Goal: Use online tool/utility: Use online tool/utility

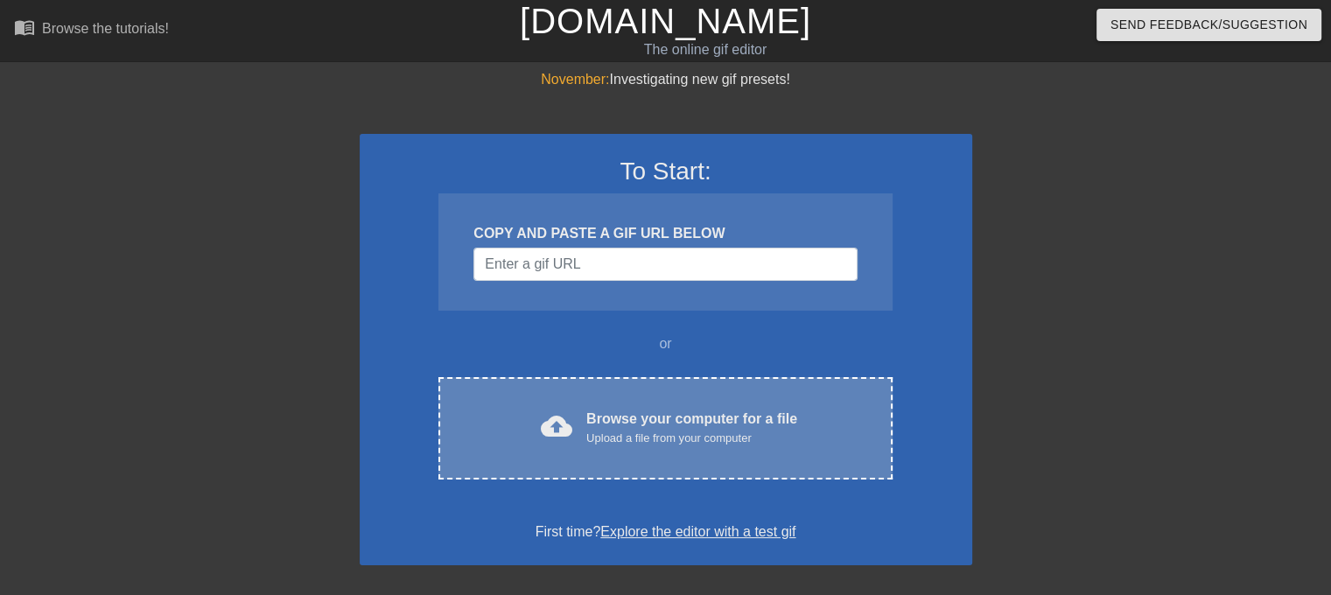
click at [598, 451] on div "cloud_upload Browse your computer for a file Upload a file from your computer C…" at bounding box center [664, 428] width 453 height 102
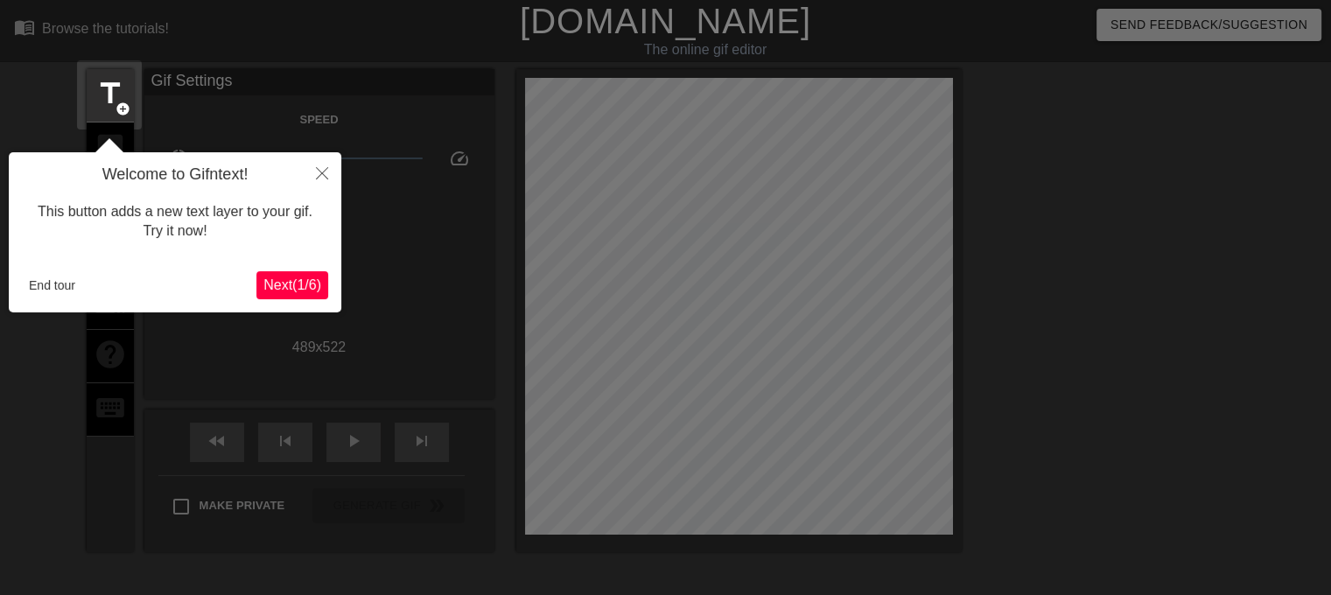
scroll to position [42, 0]
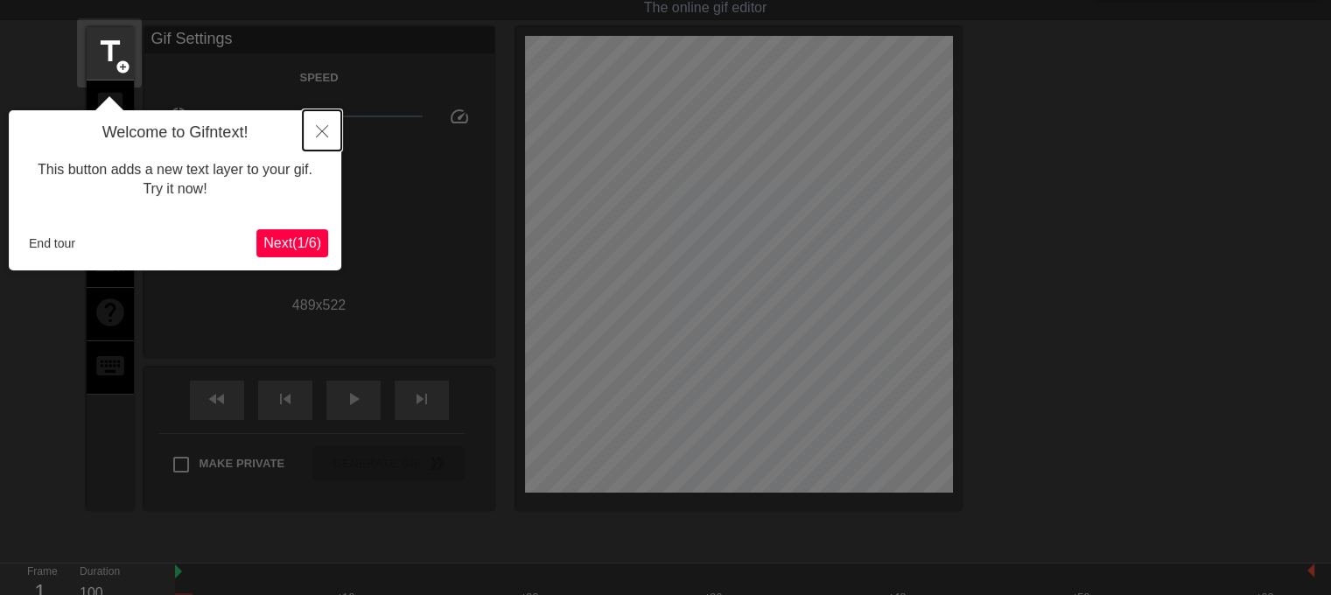
click at [304, 131] on button "Close" at bounding box center [322, 130] width 38 height 40
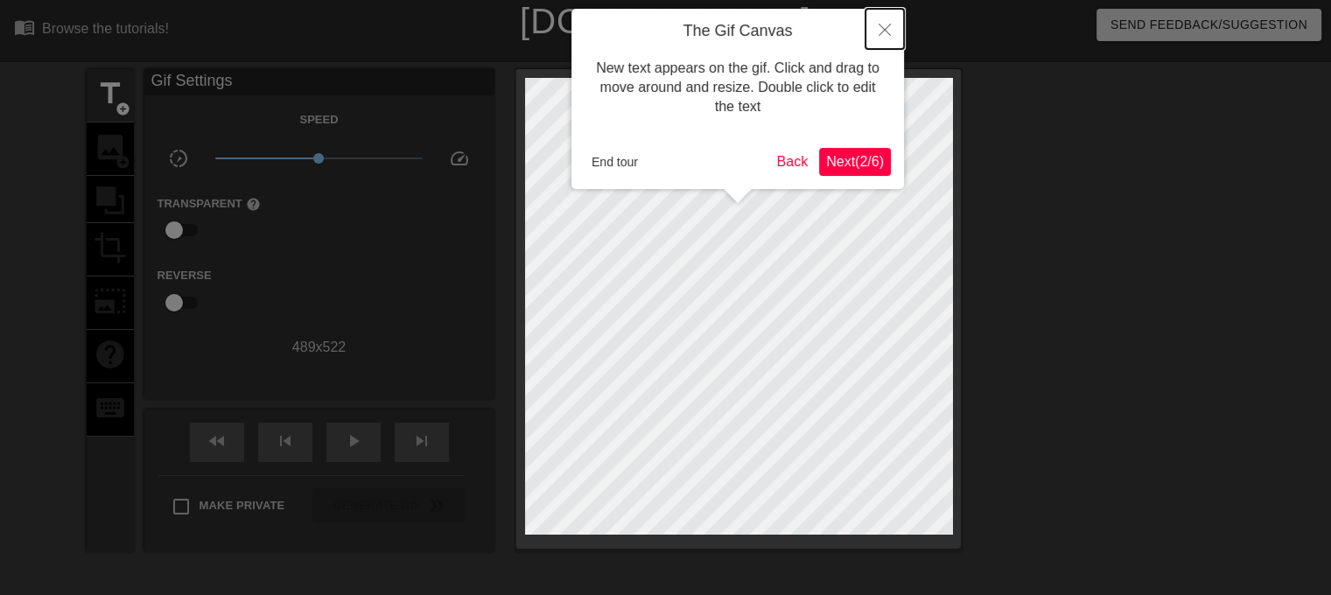
click at [875, 36] on button "Close" at bounding box center [884, 29] width 38 height 40
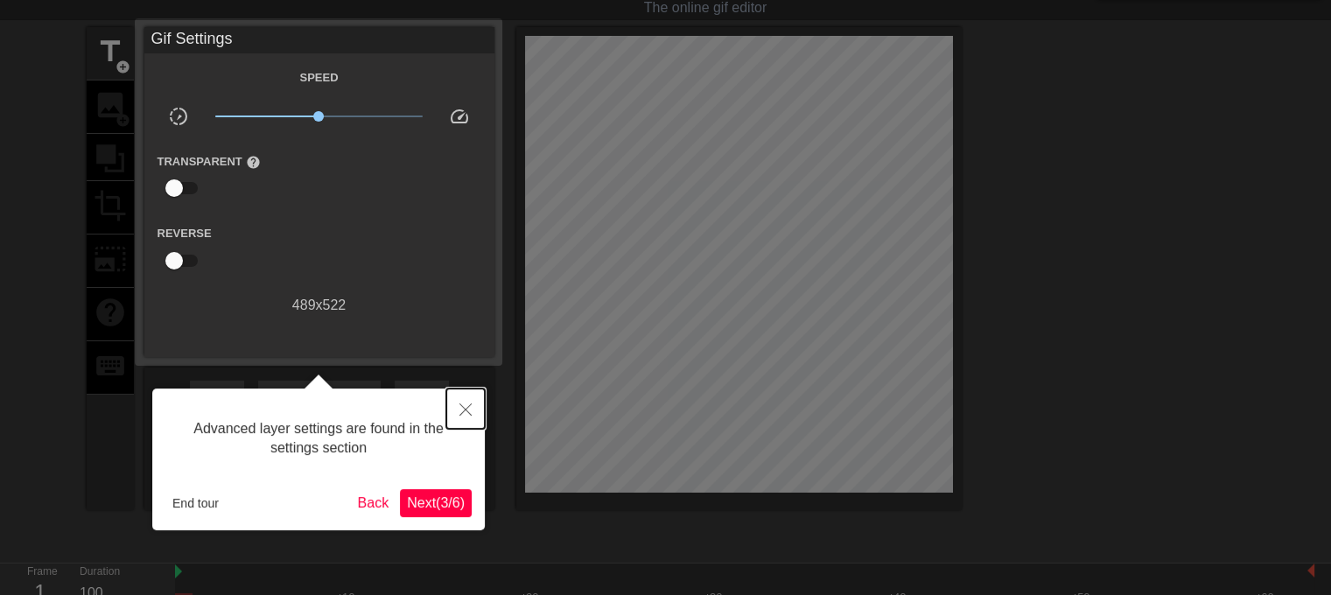
click at [462, 391] on button "Close" at bounding box center [465, 408] width 38 height 40
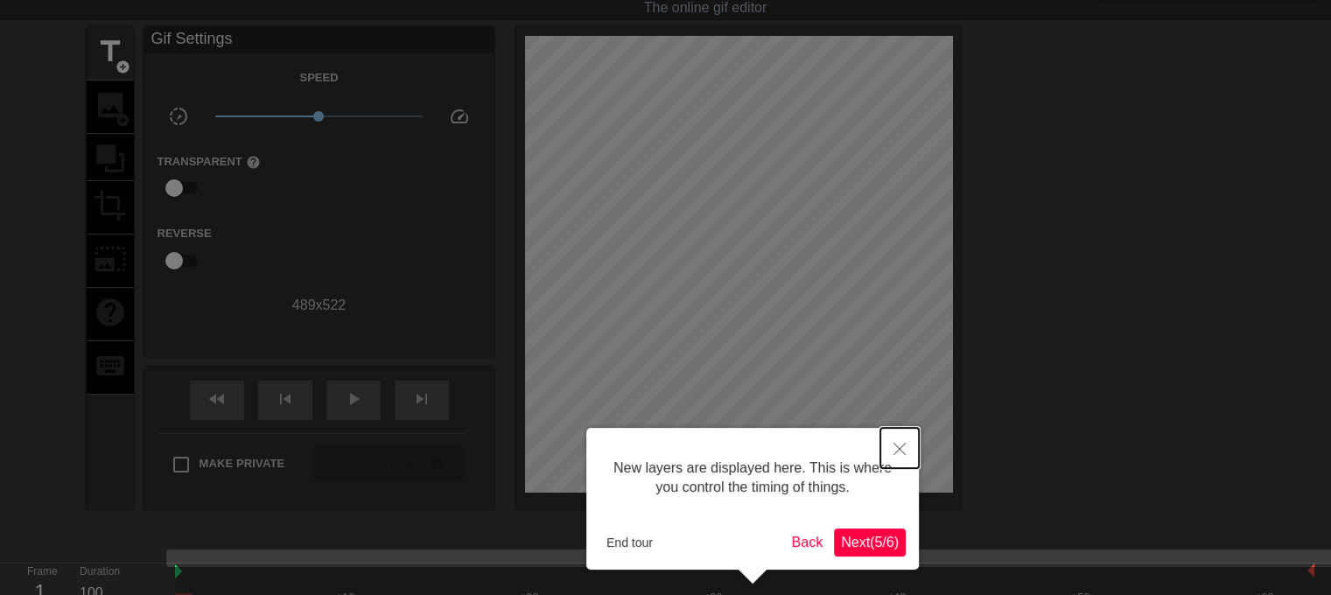
click at [894, 441] on button "Close" at bounding box center [899, 448] width 38 height 40
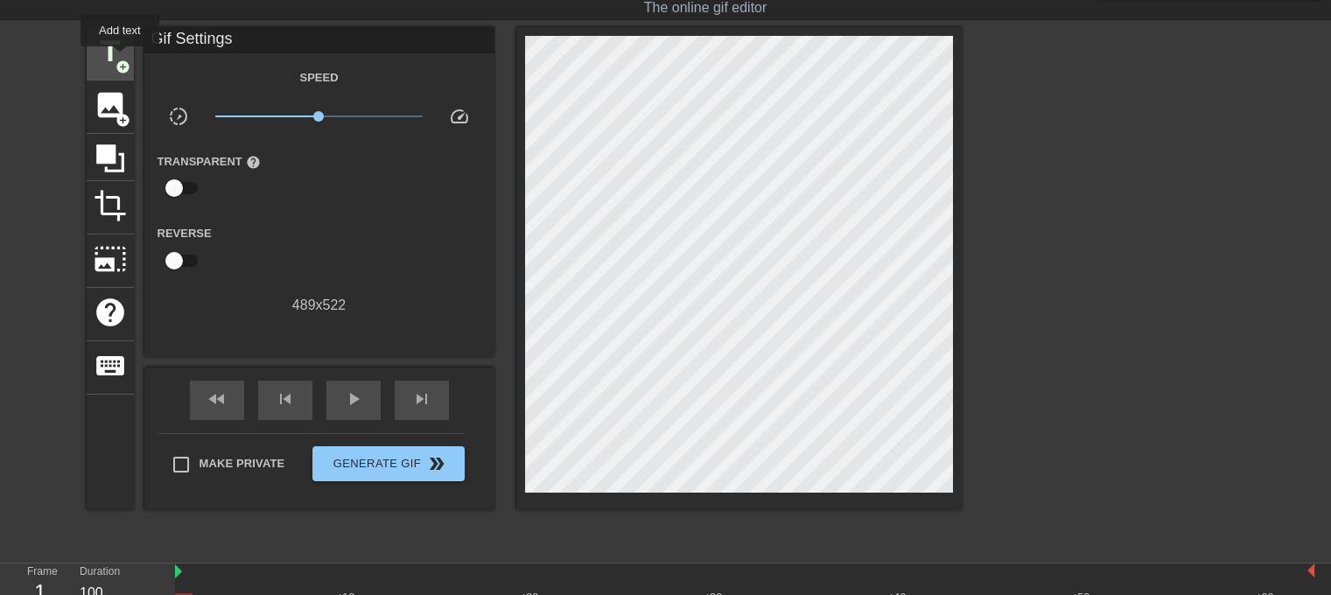
click at [120, 59] on span "add_circle" at bounding box center [122, 66] width 15 height 15
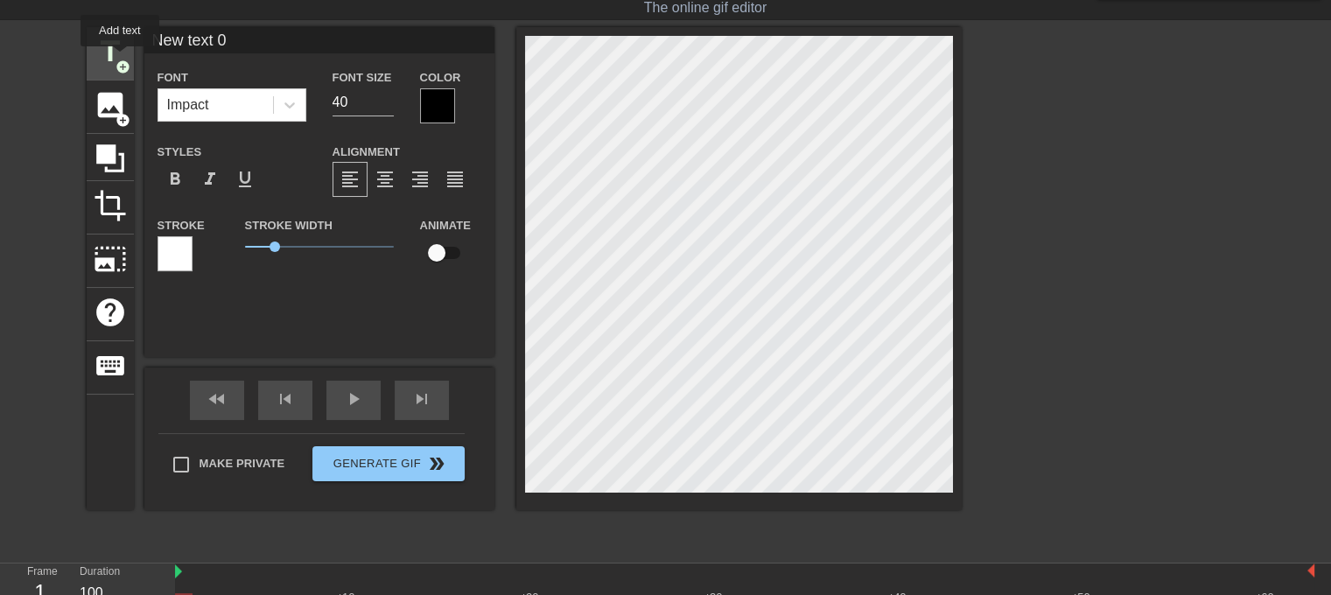
scroll to position [0, 0]
type input "New text"
type textarea "New text"
type input "New text"
type textarea "New text"
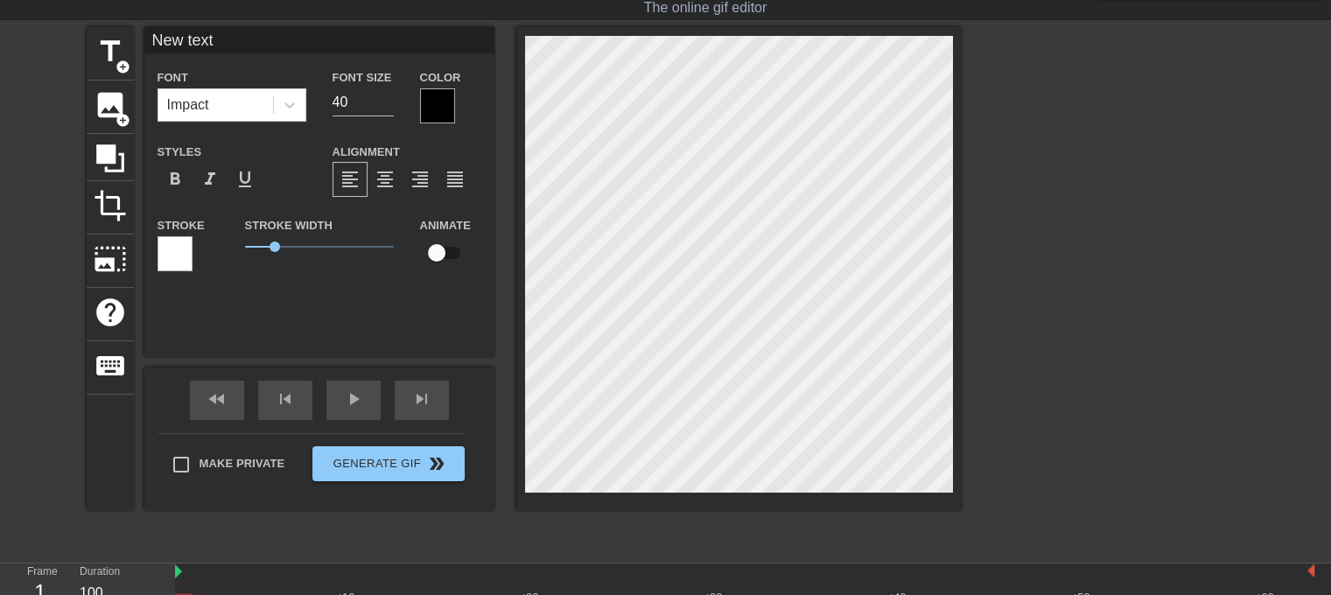
type input "New tex"
type textarea "New tex"
type input "New te"
type textarea "New te"
type input "New t"
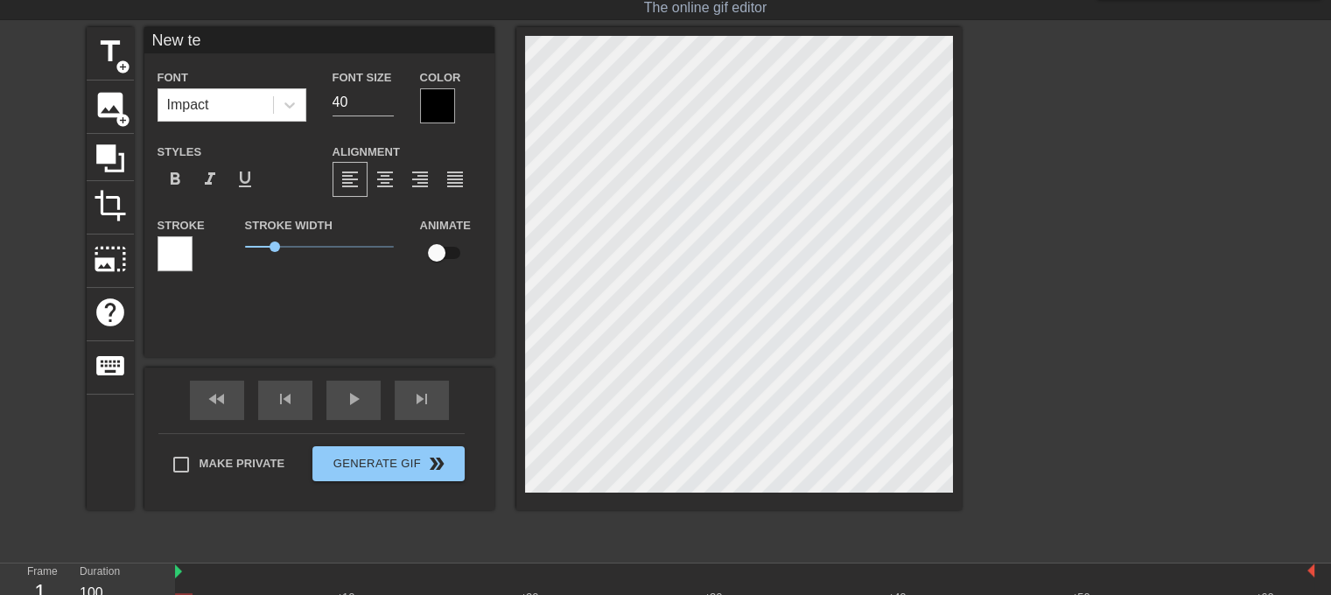
type textarea "New t"
type input "New"
type textarea "New"
type input "New"
type textarea "New"
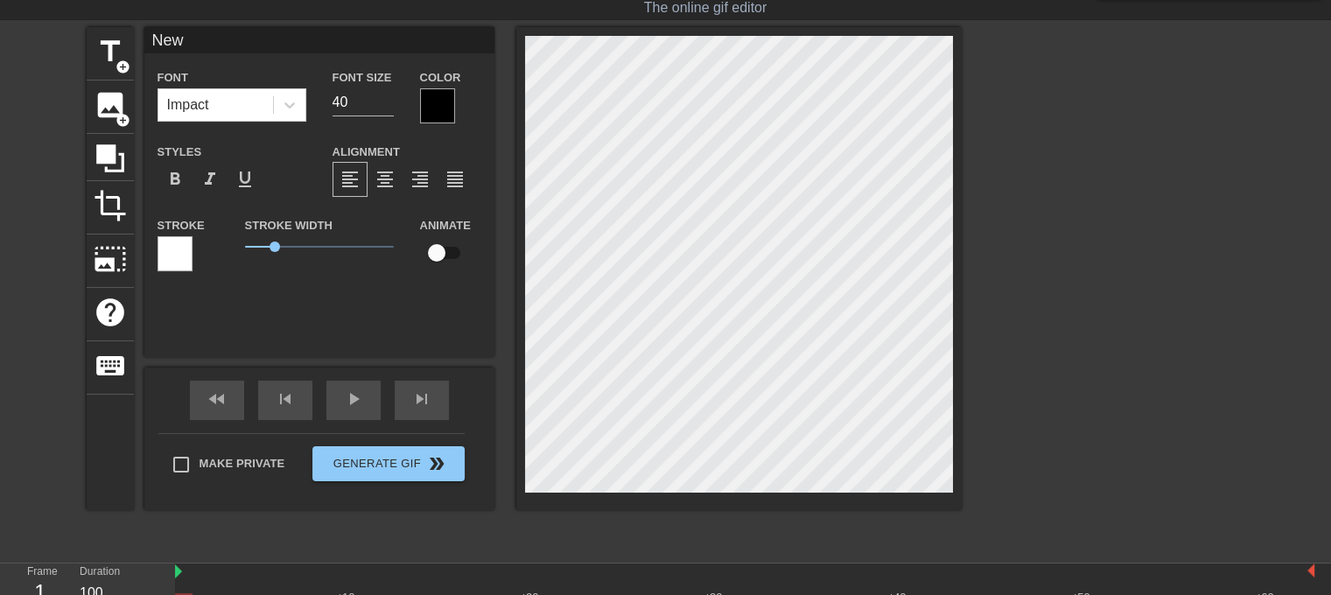
type input "Ne"
type textarea "Ne"
type input "N"
type textarea "N"
type input "W"
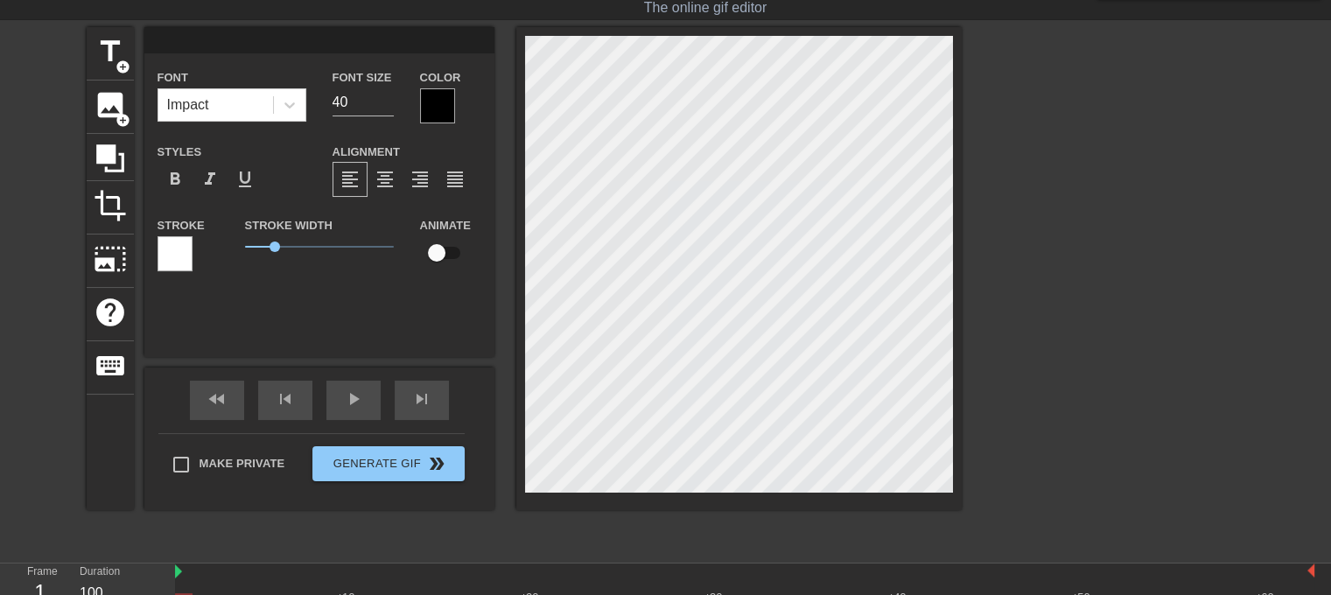
type textarea "W"
type input "WH"
type textarea "WH"
type input "WHE"
type textarea "WHE"
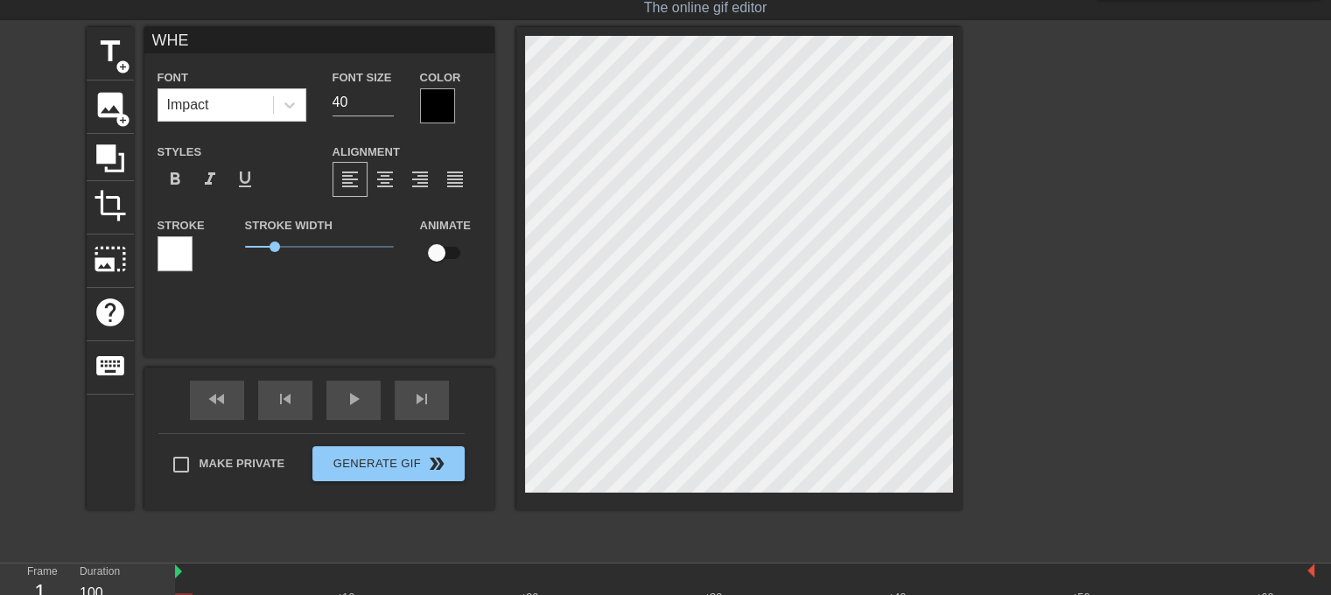
type input "WHER"
type textarea "WHER"
type input "WHERE"
type textarea "WHERE"
type input "WHERE"
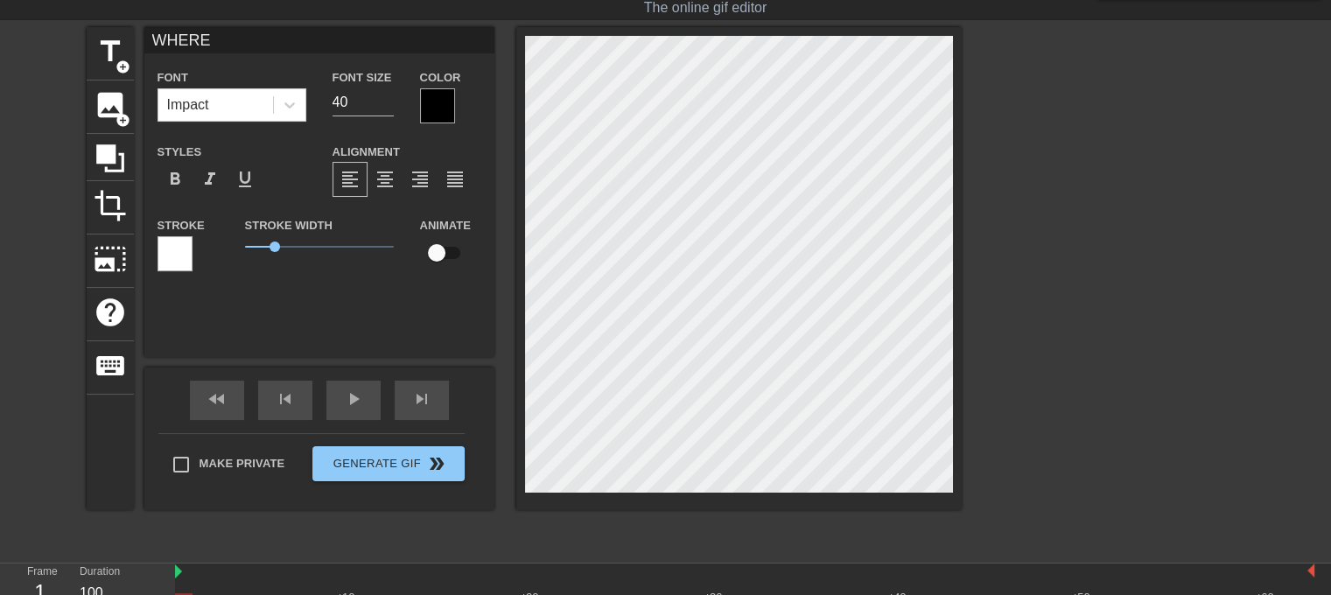
type textarea "WHERE"
type input "WHERE I"
type textarea "WHERE I"
type input "WHERE"
type textarea "WHERE"
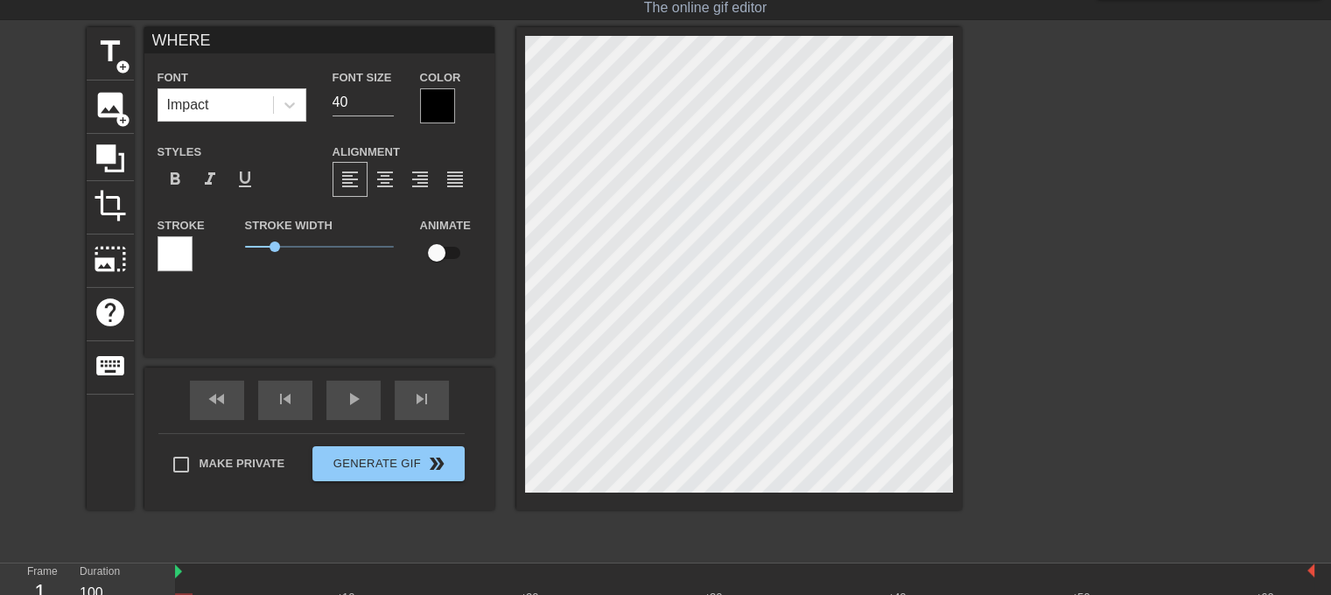
type input "WHERE D"
type textarea "WHERE D"
type input "WHERE DI"
type textarea "WHERE DI"
type input "WHERE DID"
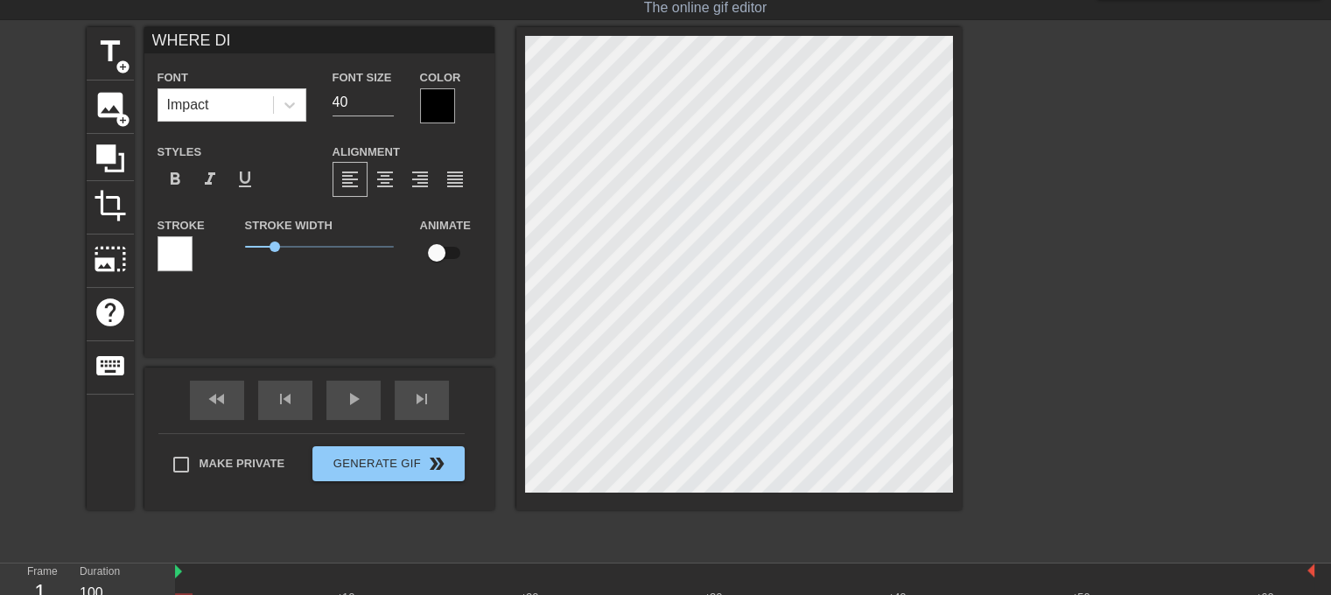
type textarea "WHERE DID"
type input "WHERE DID"
type textarea "WHERE DID"
type input "WHERE DID P"
type textarea "WHERE DID P"
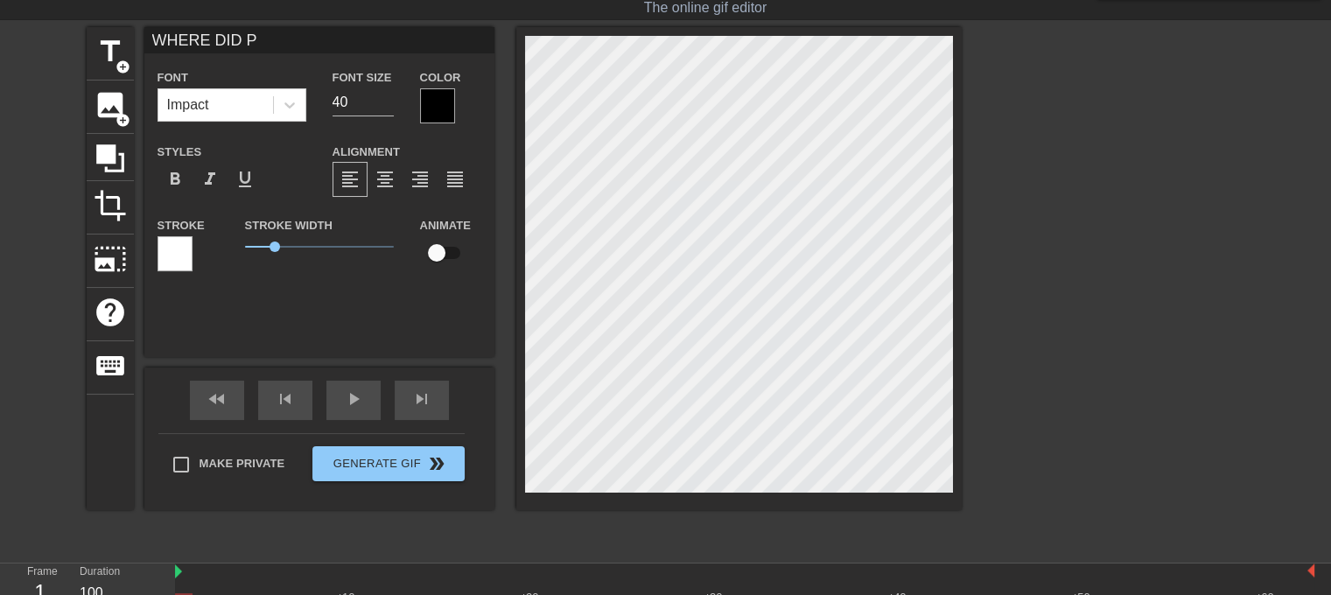
type input "WHERE DID PI"
type textarea "WHERE DID PI"
type input "WHERE DID PIL"
type textarea "WHERE DID PIL"
type input "WHERE DID PILB"
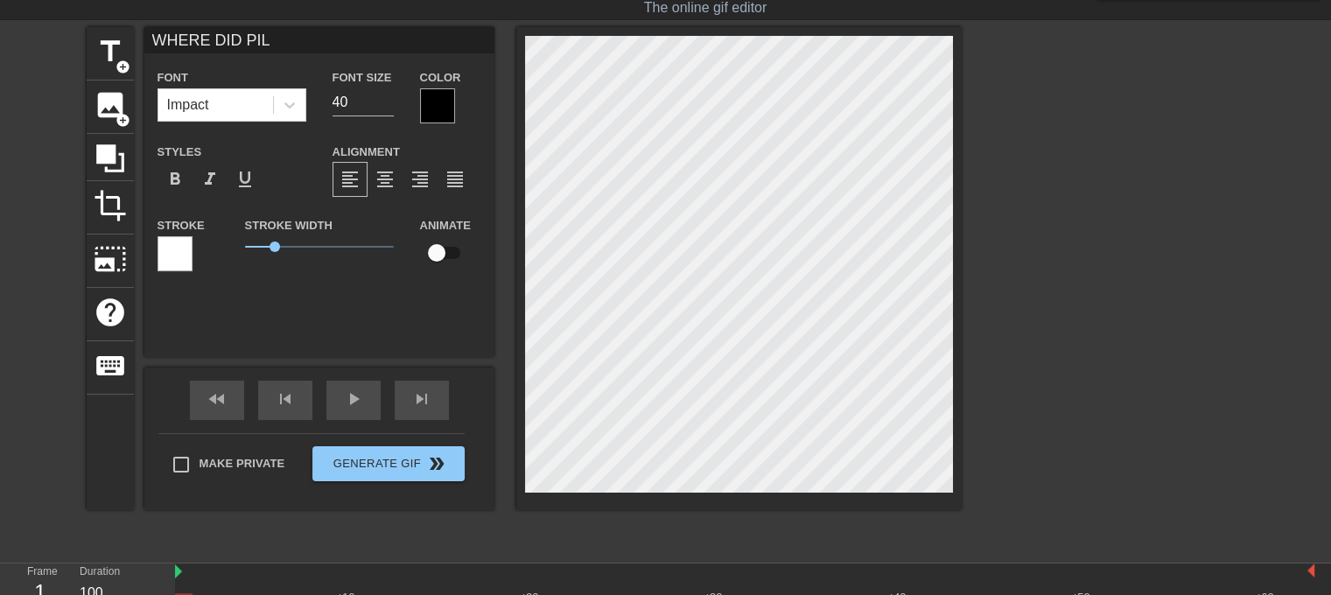
type textarea "WHERE DID PILB"
type input "WHERE DID PILBY"
type textarea "WHERE DID PILBY"
type input "WHERE DID PILBY"
type textarea "WHERE DID PILBY"
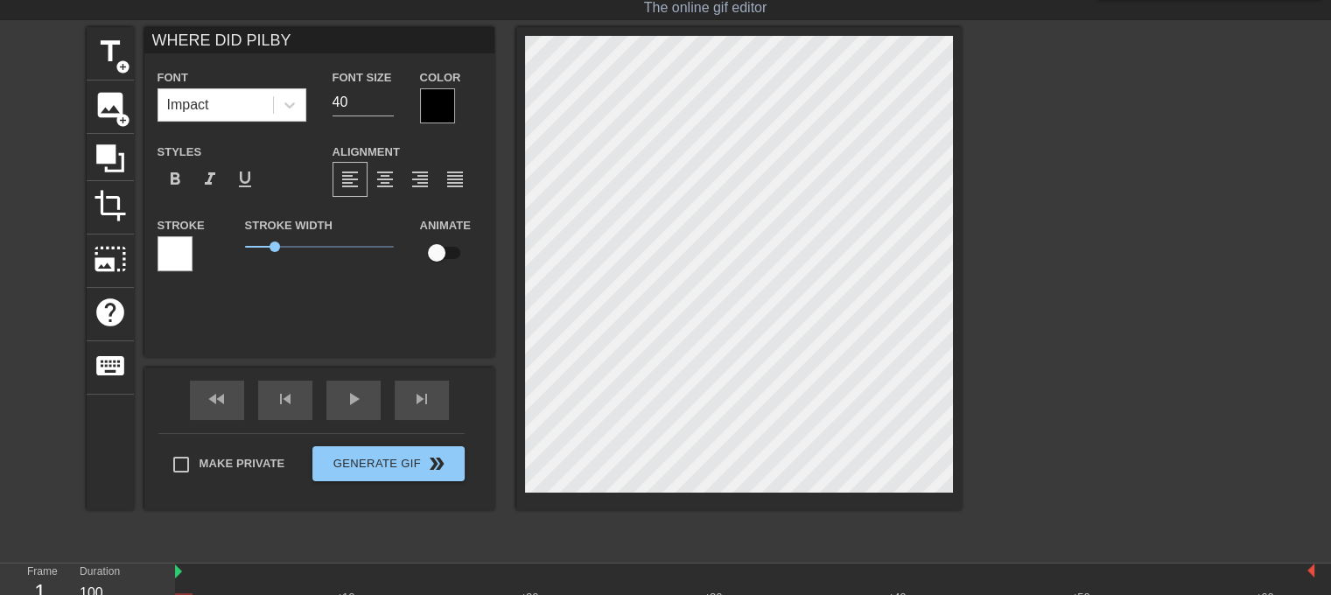
type input "WHERE DID PILBY G"
type textarea "WHERE DID PILBY G"
type input "WHERE DID PILBY GO"
type textarea "WHERE DID PILBY GO"
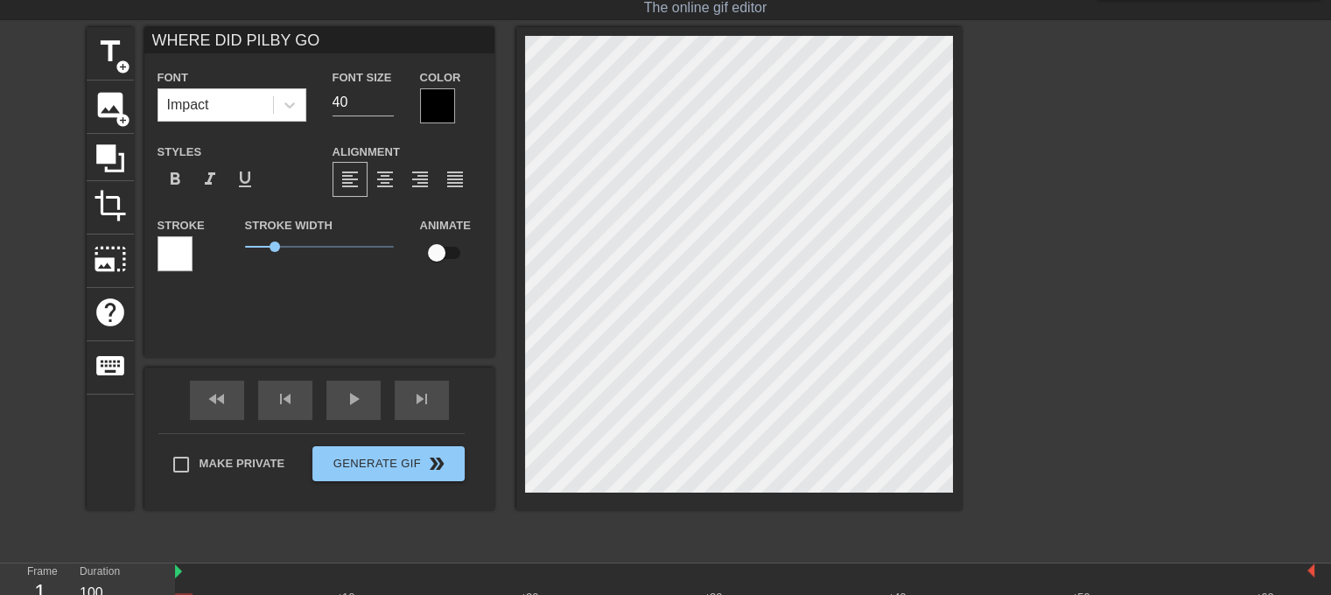
click at [435, 109] on div at bounding box center [437, 105] width 35 height 35
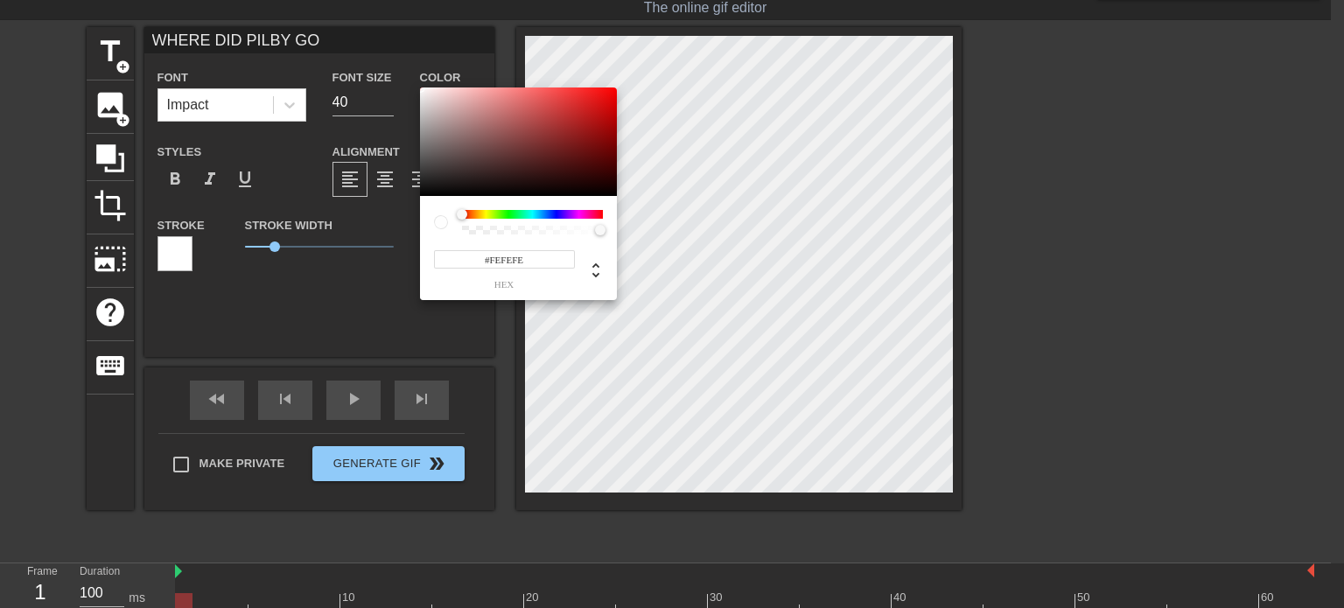
type input "#FFFFFF"
drag, startPoint x: 457, startPoint y: 130, endPoint x: 416, endPoint y: 82, distance: 62.7
click at [416, 82] on div "#FFFFFF hex" at bounding box center [672, 304] width 1344 height 608
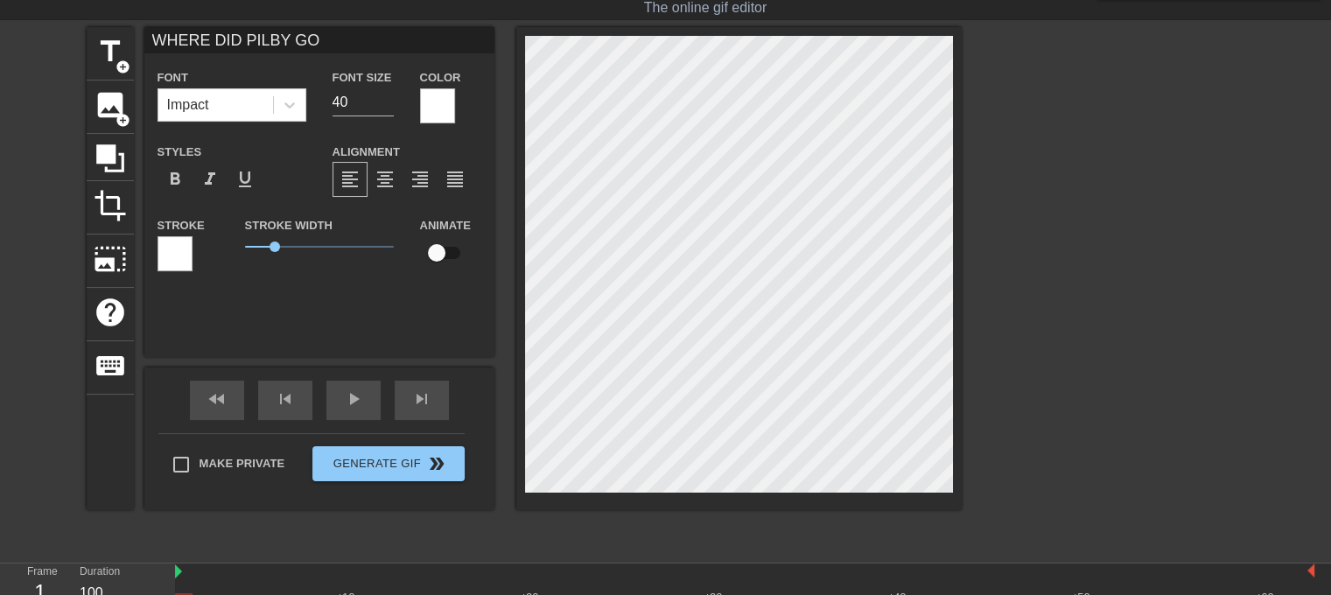
click at [171, 248] on div at bounding box center [174, 253] width 35 height 35
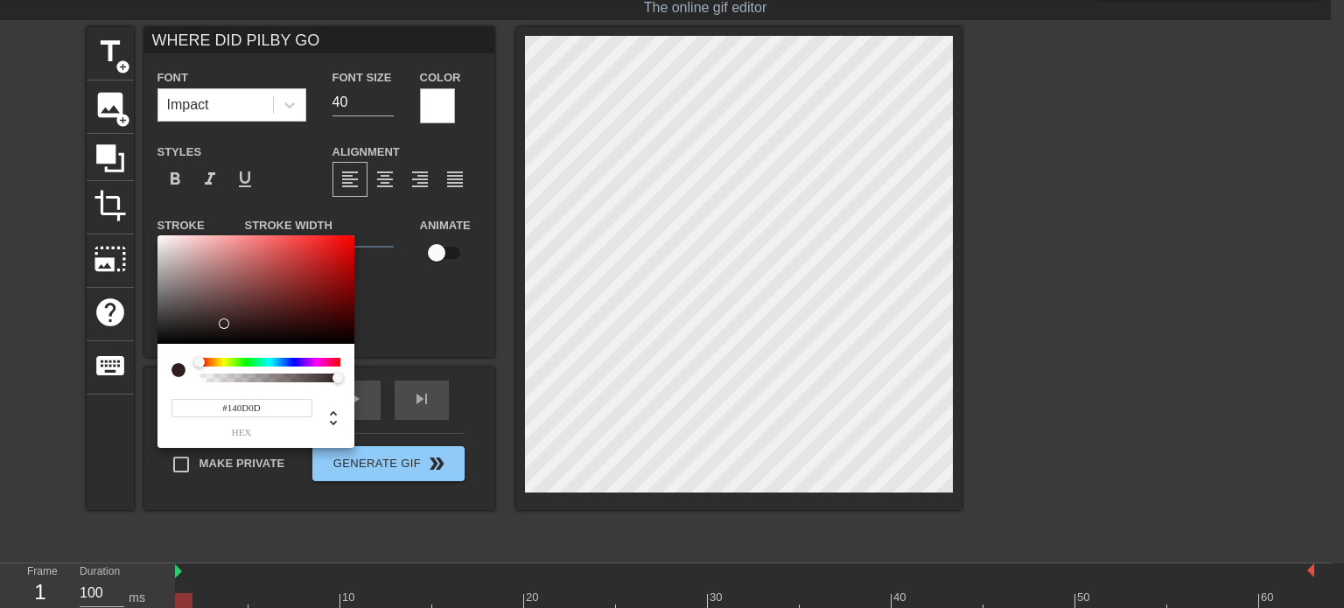
type input "#000000"
drag, startPoint x: 225, startPoint y: 324, endPoint x: 232, endPoint y: 365, distance: 41.7
click at [232, 365] on div "#000000 hex" at bounding box center [255, 341] width 197 height 213
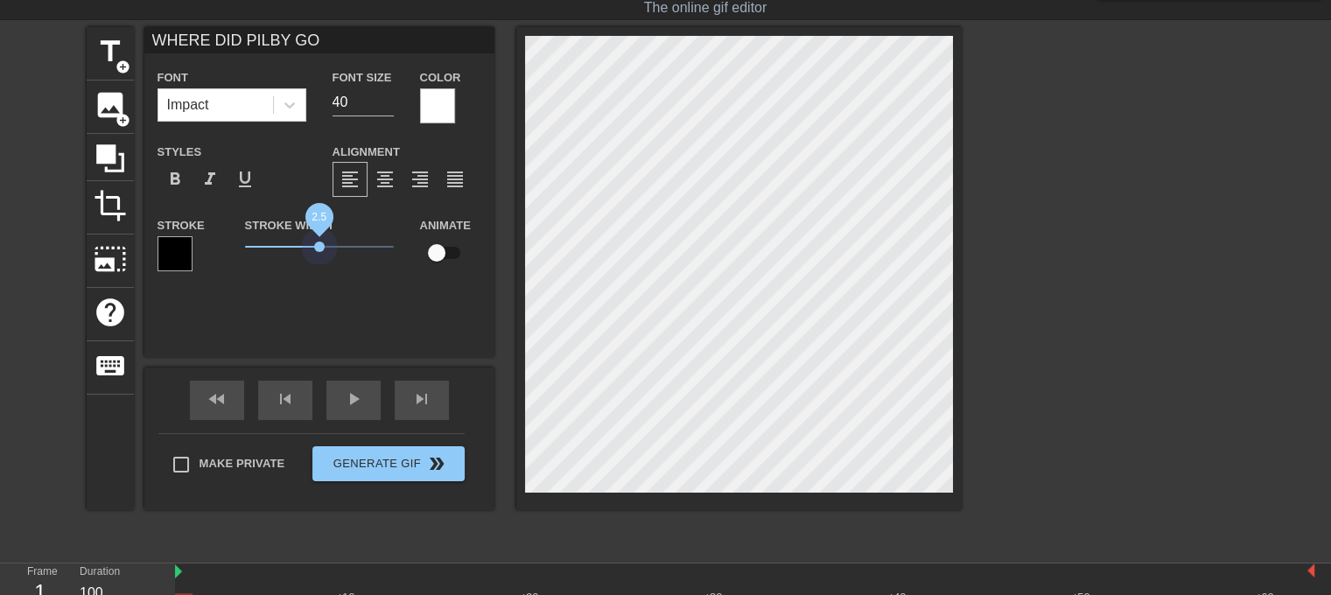
drag, startPoint x: 269, startPoint y: 243, endPoint x: 319, endPoint y: 254, distance: 51.0
click at [319, 254] on span "2.5" at bounding box center [319, 246] width 149 height 21
click at [112, 193] on span "crop" at bounding box center [110, 205] width 33 height 33
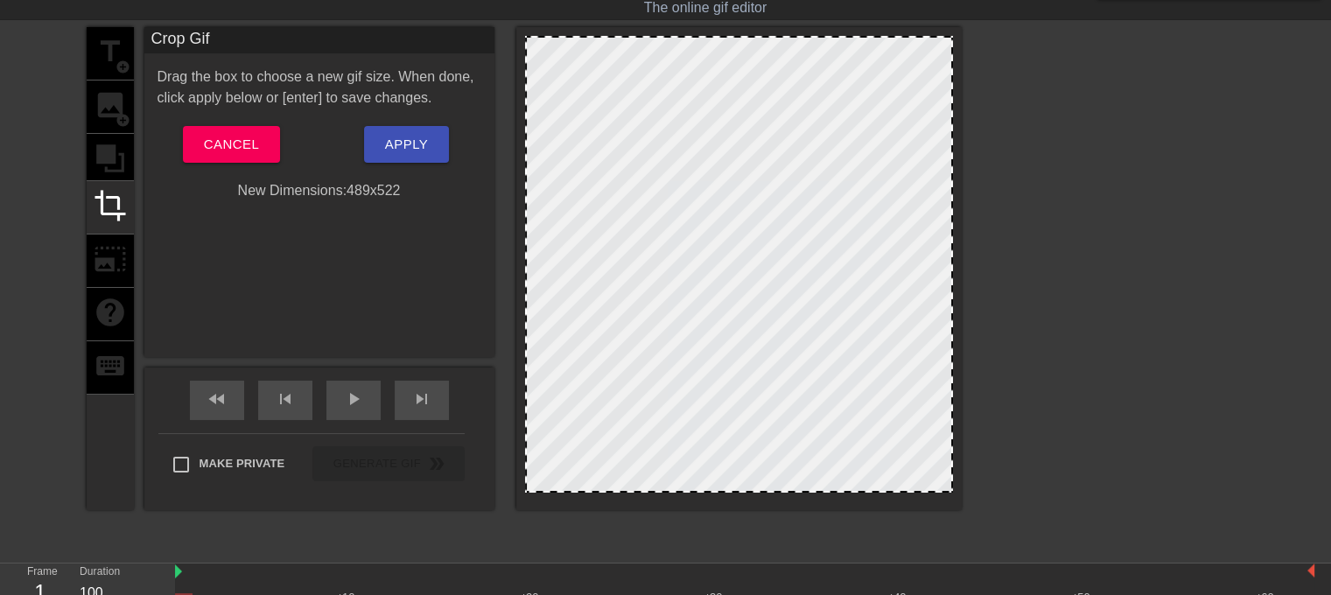
drag, startPoint x: 532, startPoint y: 90, endPoint x: 641, endPoint y: 226, distance: 174.2
click at [641, 226] on div at bounding box center [739, 264] width 428 height 457
drag, startPoint x: 567, startPoint y: 66, endPoint x: 612, endPoint y: 160, distance: 104.9
click at [612, 160] on div at bounding box center [739, 264] width 428 height 457
click at [87, 156] on div "title add_circle image add_circle crop photo_size_select_large help keyboard" at bounding box center [110, 268] width 47 height 483
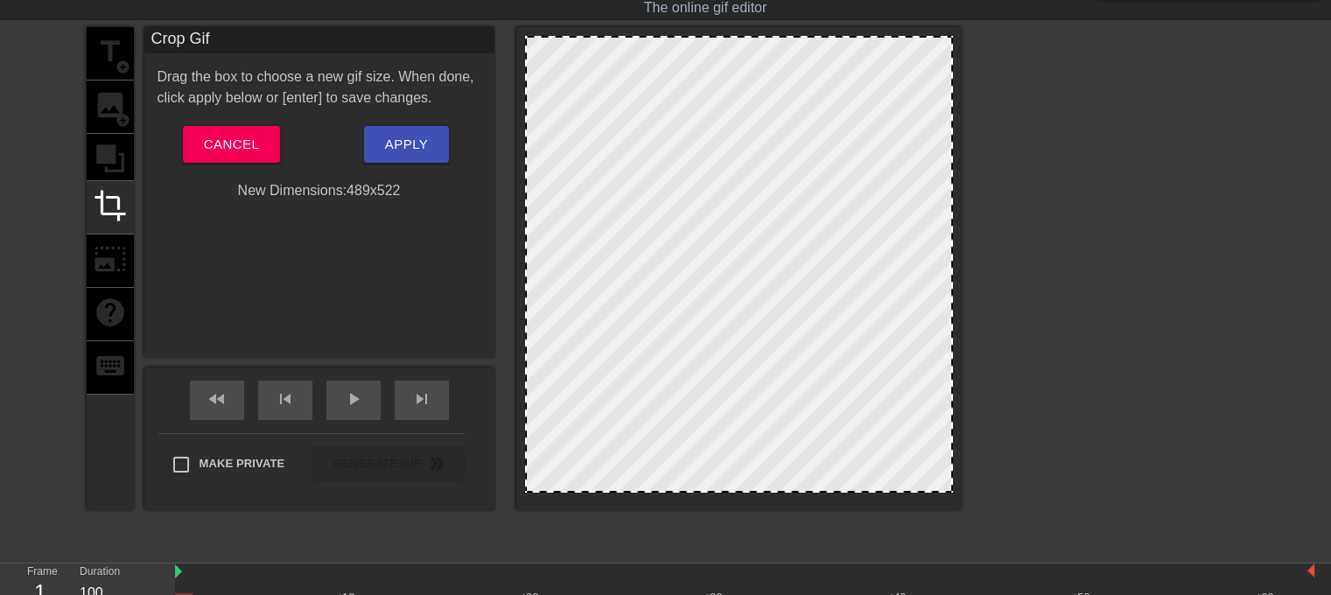
click at [120, 150] on div "title add_circle image add_circle crop photo_size_select_large help keyboard" at bounding box center [110, 268] width 47 height 483
click at [201, 148] on button "Cancel" at bounding box center [231, 144] width 97 height 37
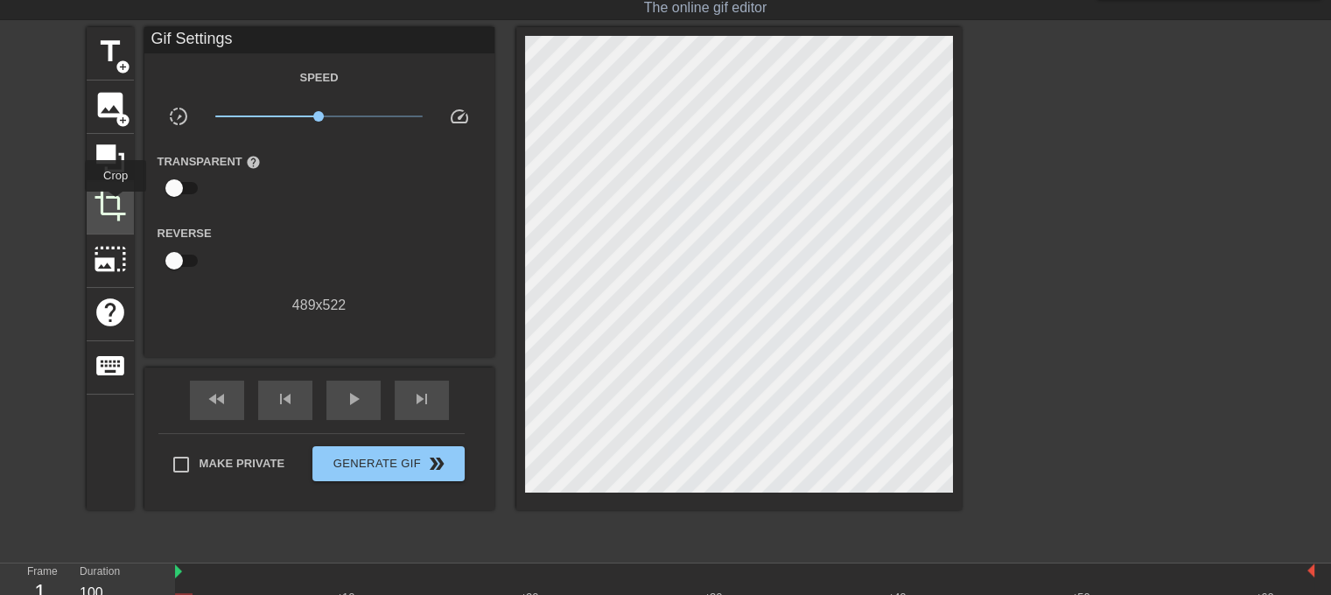
click at [115, 204] on span "crop" at bounding box center [110, 205] width 33 height 33
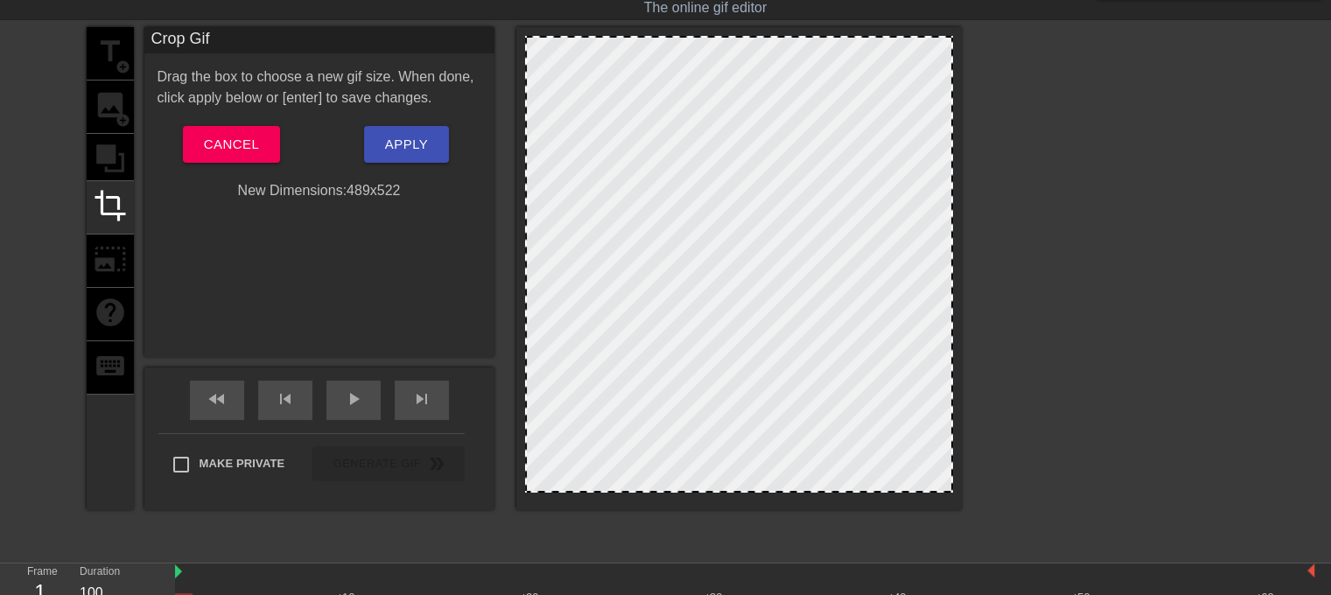
drag, startPoint x: 609, startPoint y: 81, endPoint x: 666, endPoint y: 215, distance: 145.5
click at [666, 215] on div at bounding box center [739, 264] width 428 height 457
drag, startPoint x: 307, startPoint y: 283, endPoint x: 433, endPoint y: 248, distance: 131.0
click at [433, 248] on div "Crop Gif Drag the box to choose a new gif size. When done, click apply below or…" at bounding box center [319, 192] width 350 height 330
click at [380, 192] on div "New Dimensions: 489 x 522" at bounding box center [319, 190] width 350 height 21
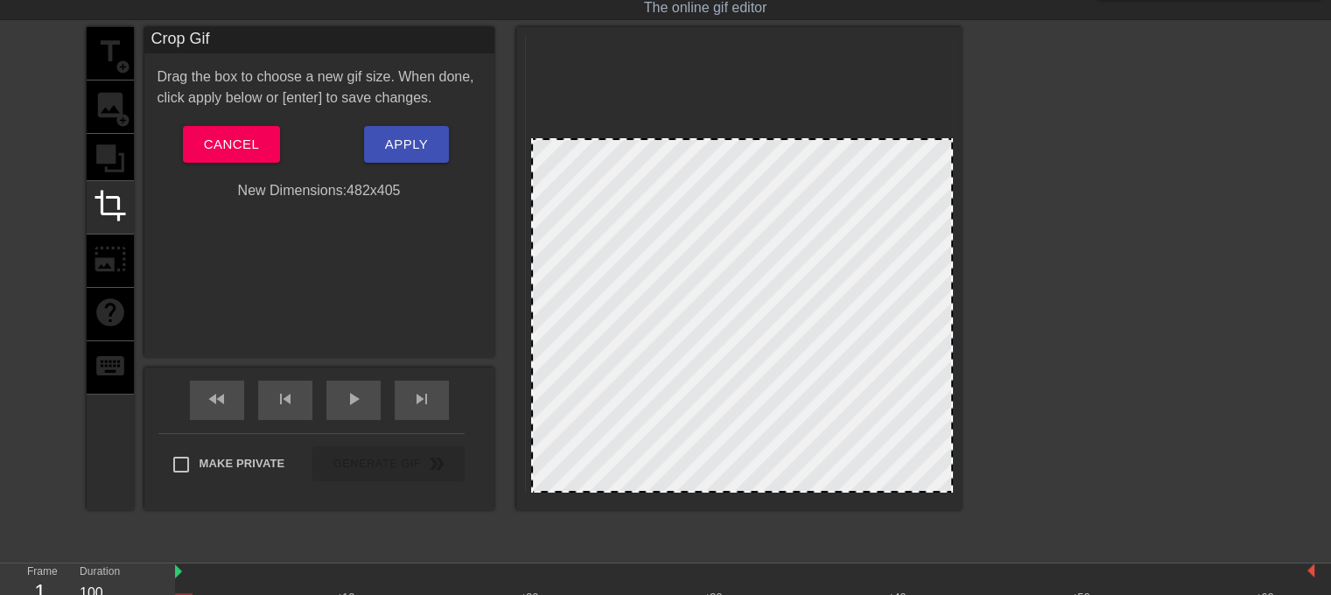
drag, startPoint x: 529, startPoint y: 35, endPoint x: 535, endPoint y: 137, distance: 102.6
click at [535, 137] on div at bounding box center [532, 139] width 17 height 17
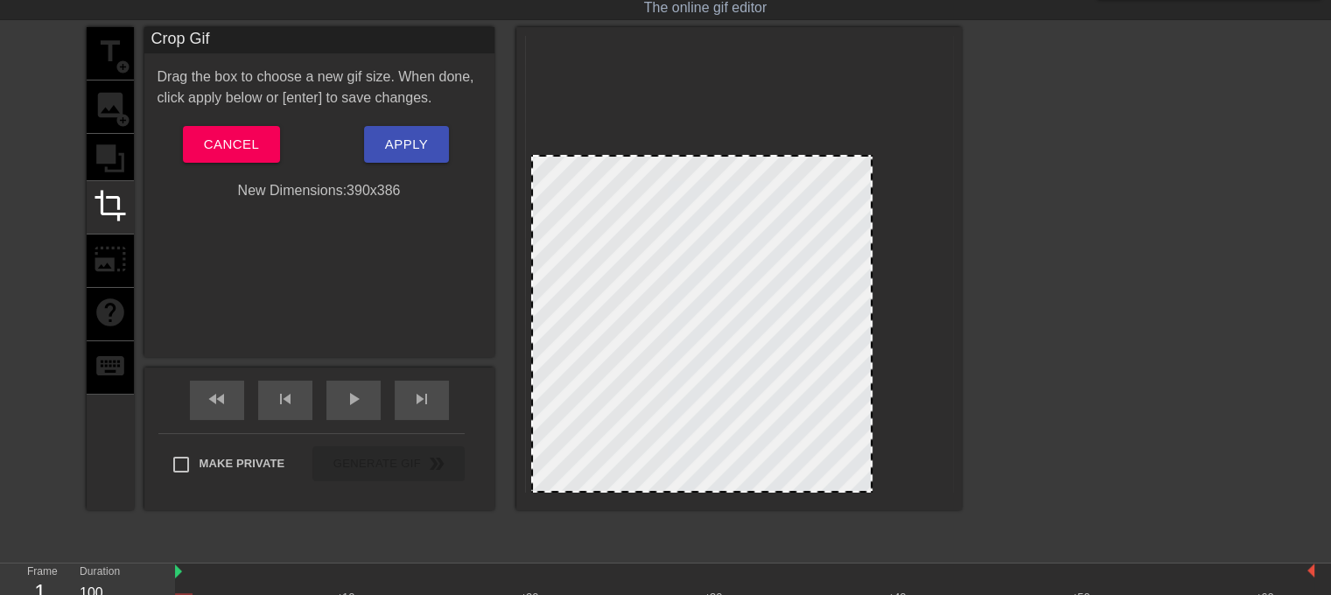
drag, startPoint x: 948, startPoint y: 139, endPoint x: 868, endPoint y: 157, distance: 82.4
click at [101, 56] on div "title add_circle image add_circle crop photo_size_select_large help keyboard" at bounding box center [110, 268] width 47 height 483
click at [375, 129] on button "Apply" at bounding box center [406, 144] width 85 height 37
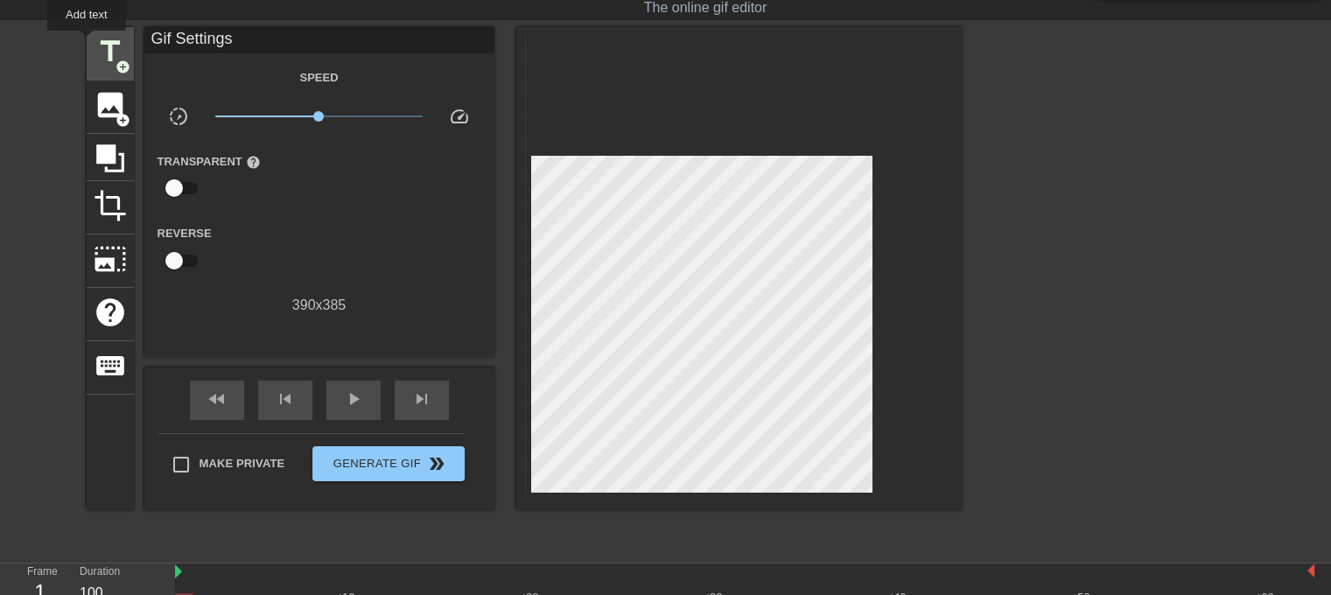
click at [99, 43] on span "title" at bounding box center [110, 51] width 33 height 33
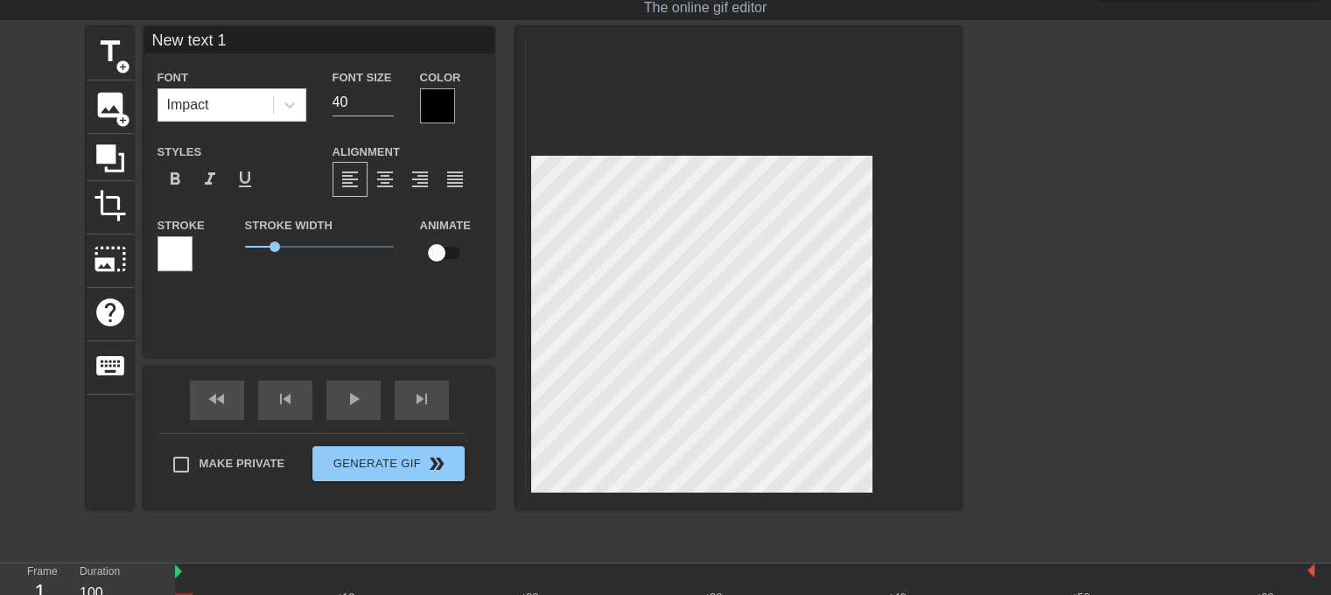
click at [1186, 365] on div "title add_circle image add_circle crop photo_size_select_large help keyboard Ne…" at bounding box center [665, 289] width 1331 height 525
type input "WHERE DID PILBY GO"
click at [306, 248] on span "2.1" at bounding box center [319, 246] width 149 height 21
click at [336, 94] on input "40" at bounding box center [362, 102] width 61 height 28
type input "35"
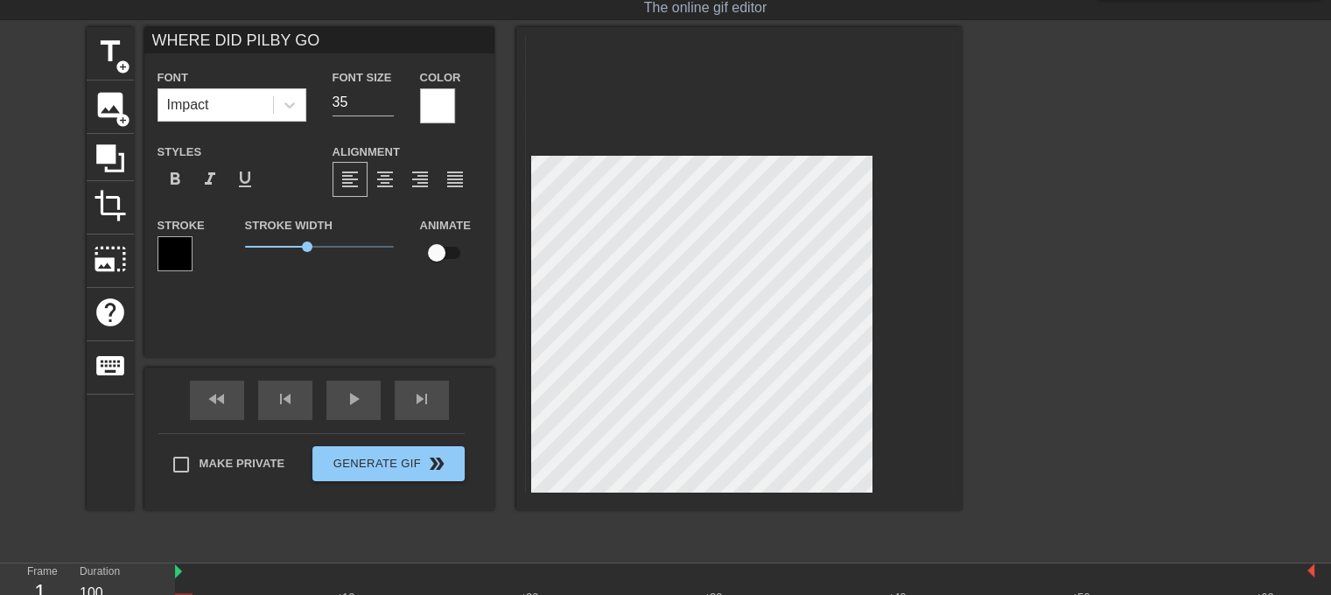
type input "WHERE DID PILBY GO"
type textarea "WHERE DID PILBY GO"
type input "MWHERE DID PILBY GO"
type textarea "M WHERE DID PILBY GO"
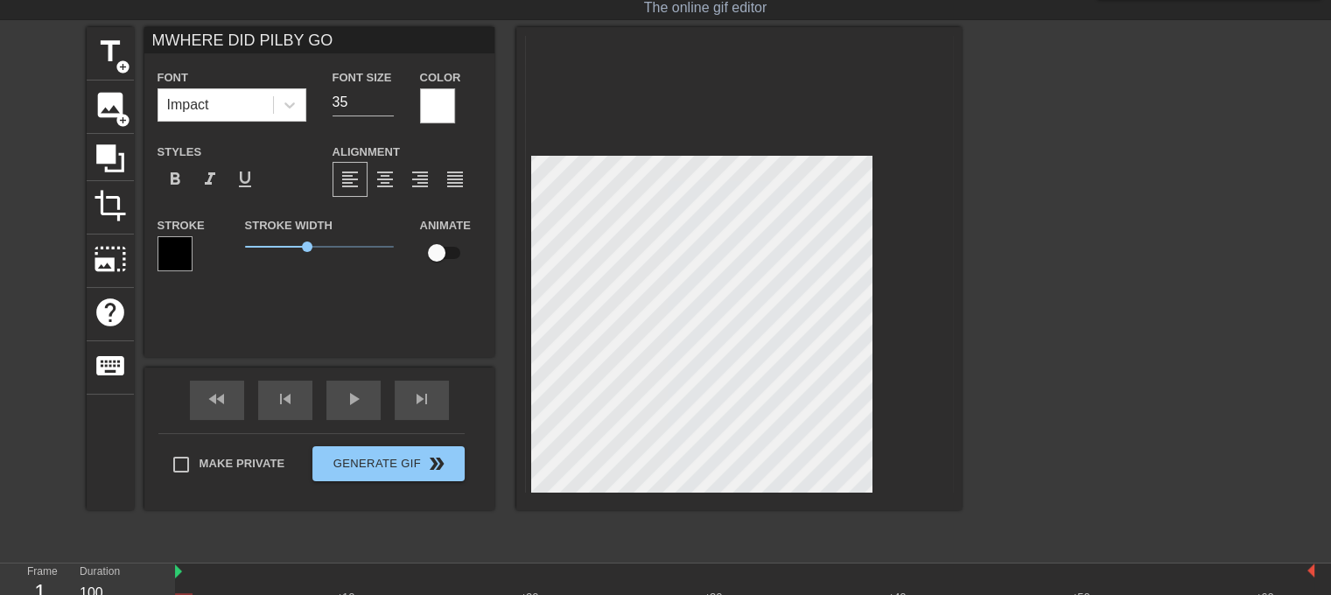
type input "MIWHERE DID PILBY GO"
type textarea "MI WHERE DID PILBY GO"
type input "MISWHERE DID PILBY GO"
type textarea "MIS WHERE DID PILBY GO"
type input "MISSWHERE DID PILBY GO"
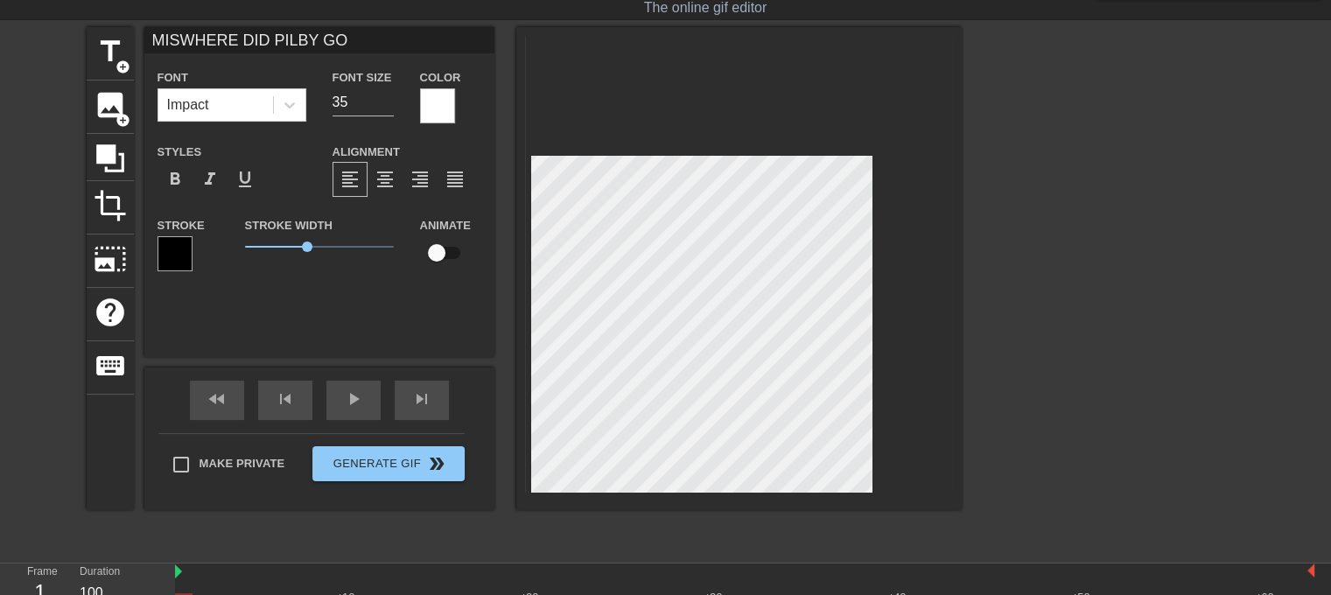
type textarea "MISS WHERE DID PILBY GO"
type input "MISSIWHERE DID PILBY GO"
type textarea "MISSI WHERE DID PILBY GO"
type input "MISSINWHERE DID PILBY GO"
type textarea "MISSIN WHERE DID PILBY GO"
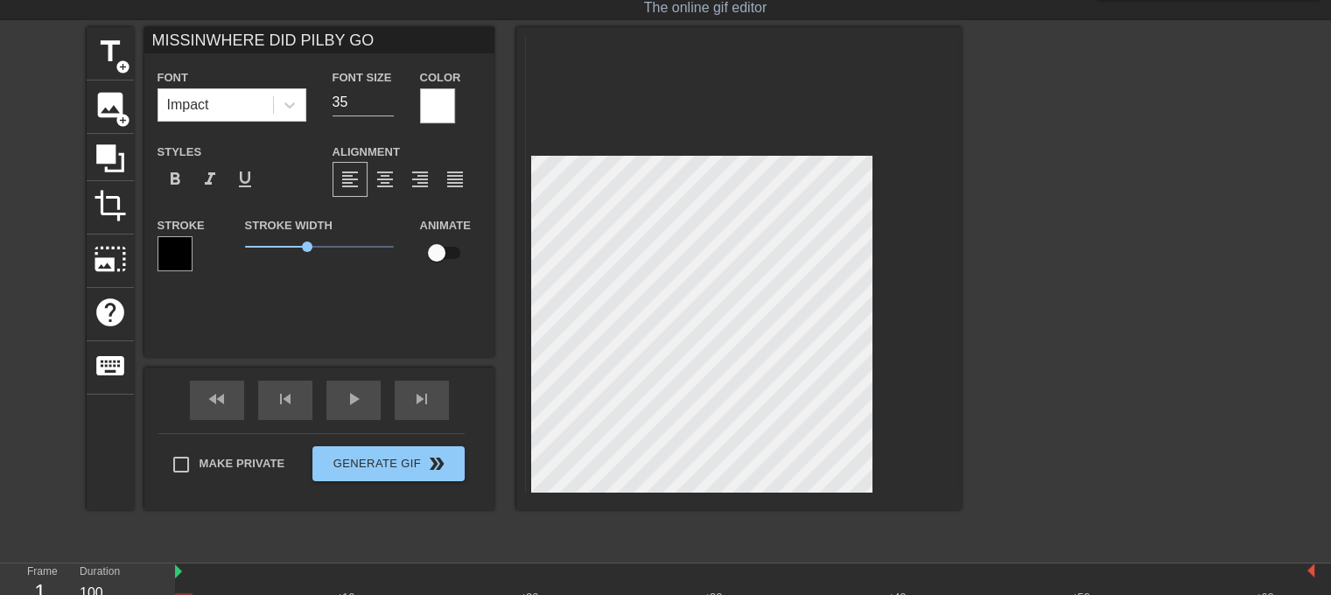
type input "MISSINGWHERE DID PILBY GO"
type textarea "MISSING WHERE DID PILBY GO"
type input "MISSING WHERE DID PILBY GO"
type textarea "MISSING WHERE DID PILBY GO"
type input "MISSING BWHERE DID PILBY GO"
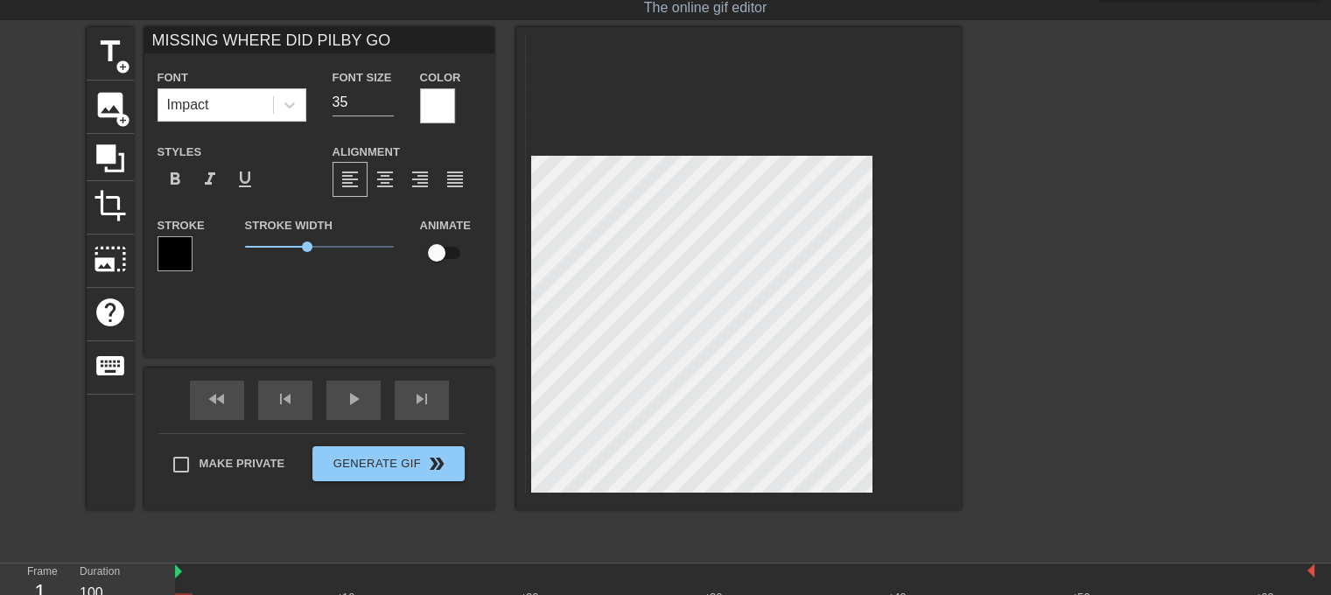
type textarea "MISSING B WHERE DID PILBY GO"
type input "MISSING BUWHERE DID PILBY GO"
type textarea "MISSING BU WHERE DID PILBY GO"
type input "MISSING BUGWHERE DID PILBY GO"
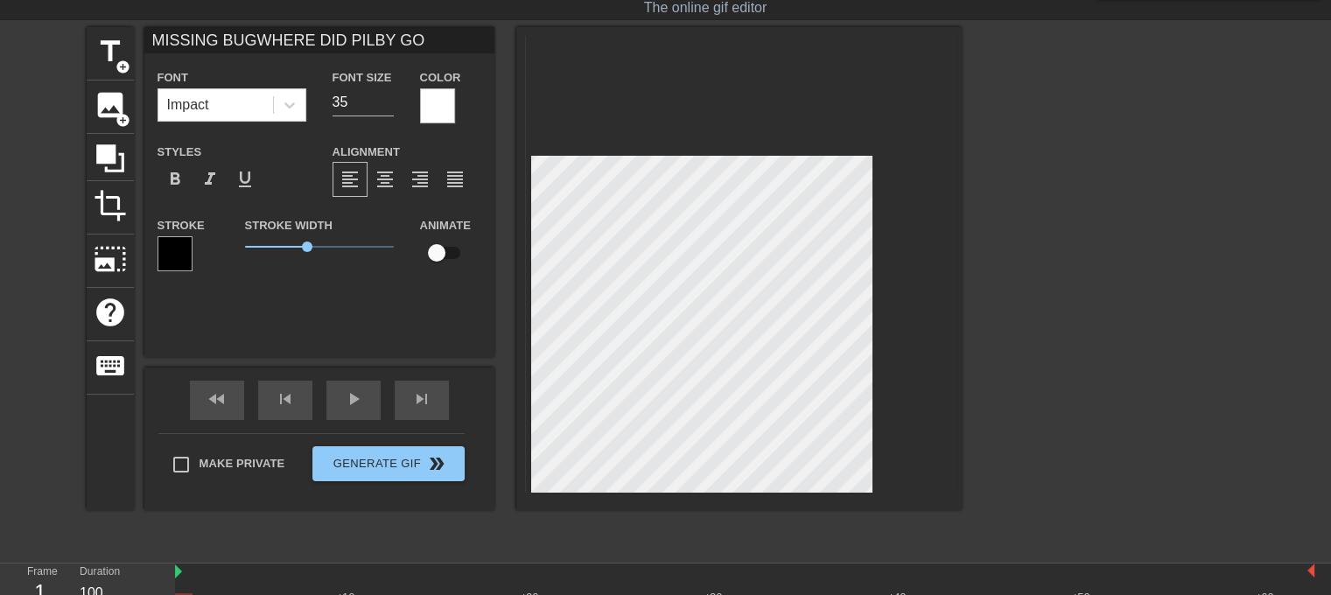
type textarea "MISSING BUG WHERE DID PILBY GO"
type input "MISSING BUGWHERE DID PILBY GO"
type textarea "MISSING BUG WHERE DID PILBY GO"
type input "MISSING BUGWHERE DID PILBY GO"
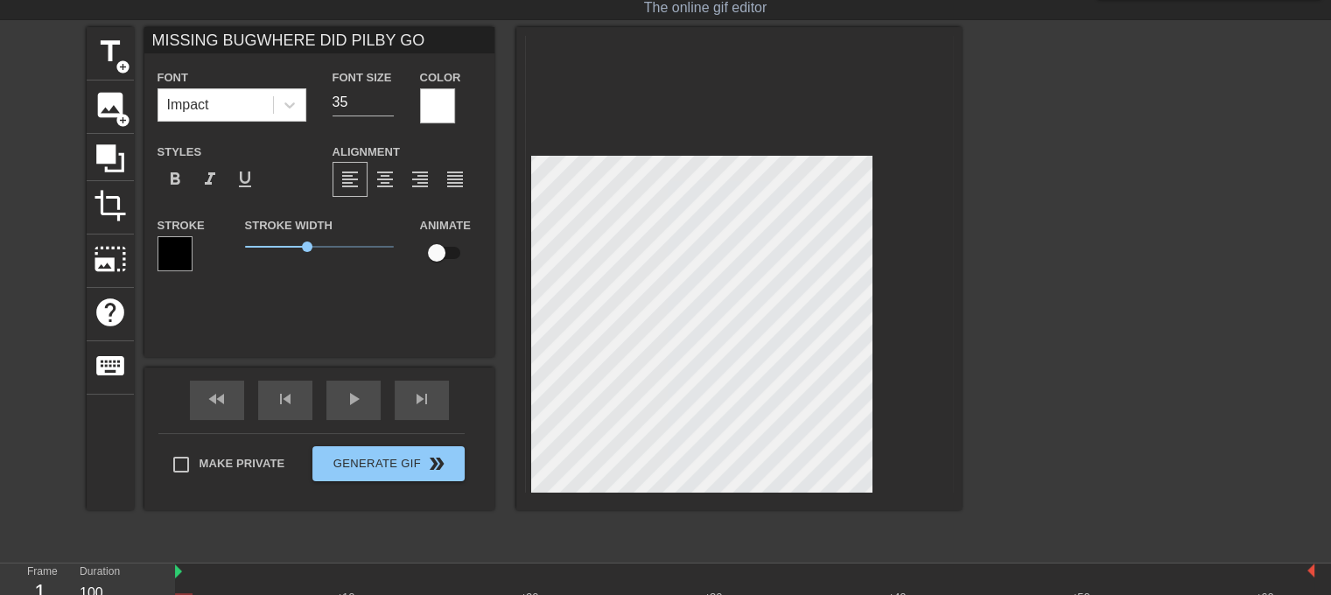
type textarea "MISSING BUG WHERE DID PILBY GO"
type input "MISSING BUGWHERE DID PILBY GO"
type textarea "MISSING BUG WHERE DID PILBY GO"
type input "MISSING BUGWHERE DID PILBY GO"
type textarea "MISSING BUG WHERE DID PILBY GO"
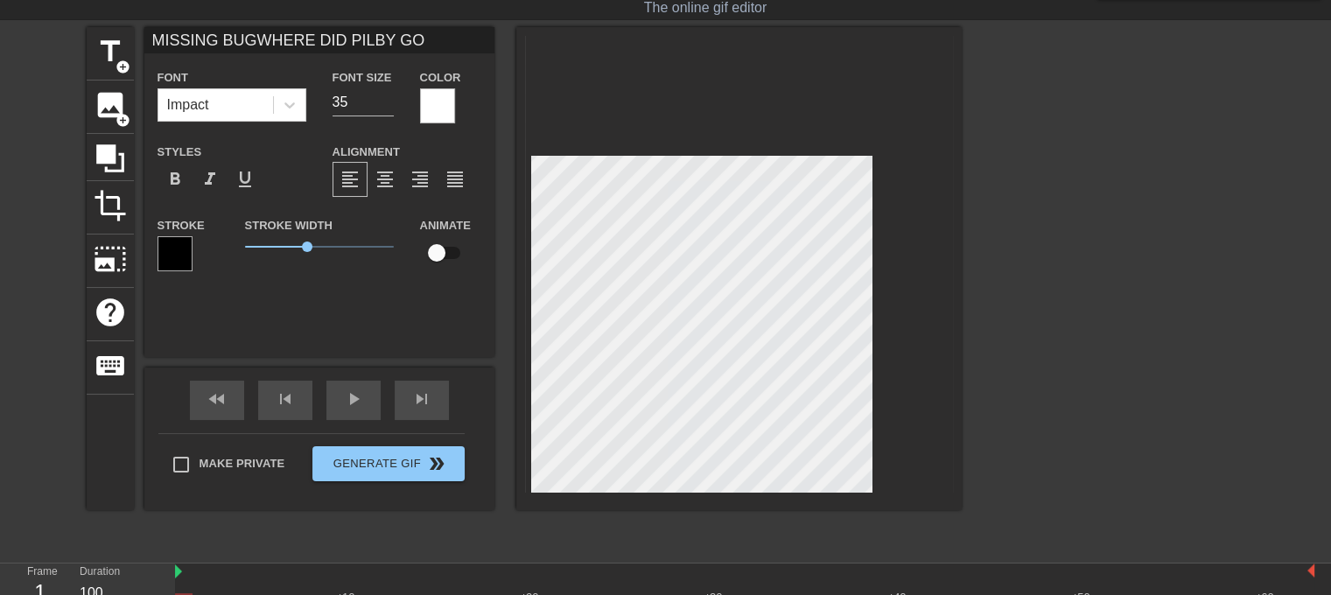
type input "MISSING BUGWHERE DID PILBY GO"
type textarea "MISSING BUG WHERE DID PILBY GO"
type input "MISSING BUGWHERE DID PILBY GO"
type textarea "MISSING BUG WHERE DID PILBY GO"
type input "MISSING BUGWHERE DID PILBY GO"
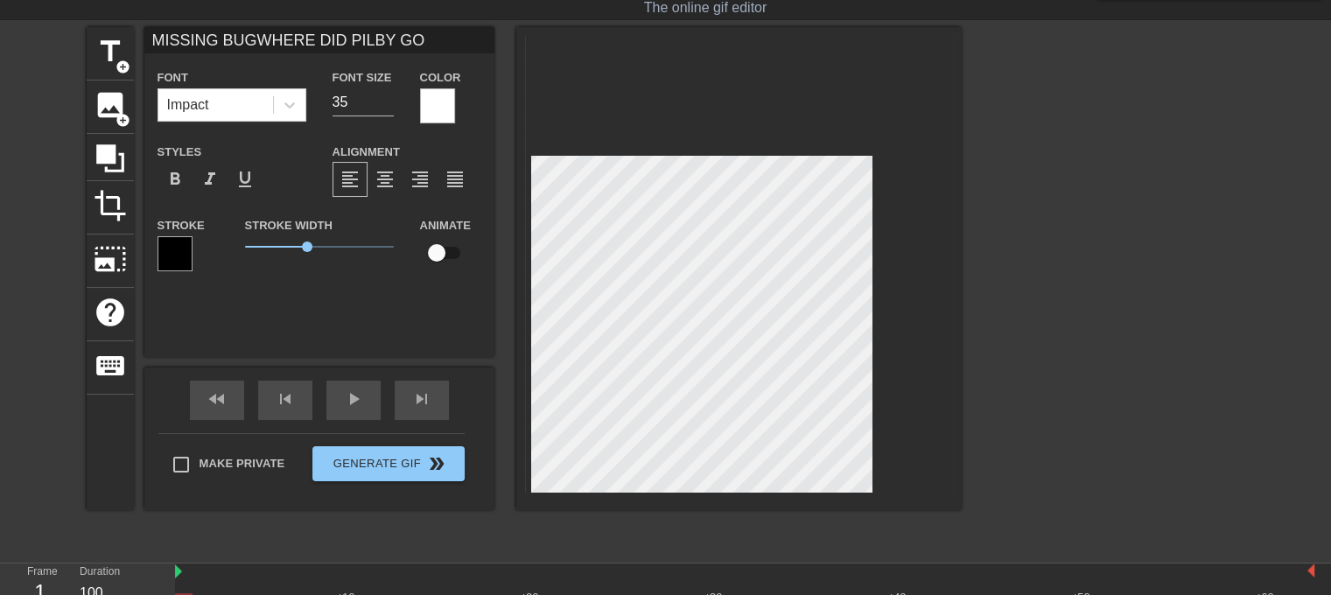
type textarea "MISSING BUG WHERE DID PILBY GO"
type input "MISSING BUGWHERE DID PILBY GO"
type textarea "MISSING BUG WHERE DID PILBY GO"
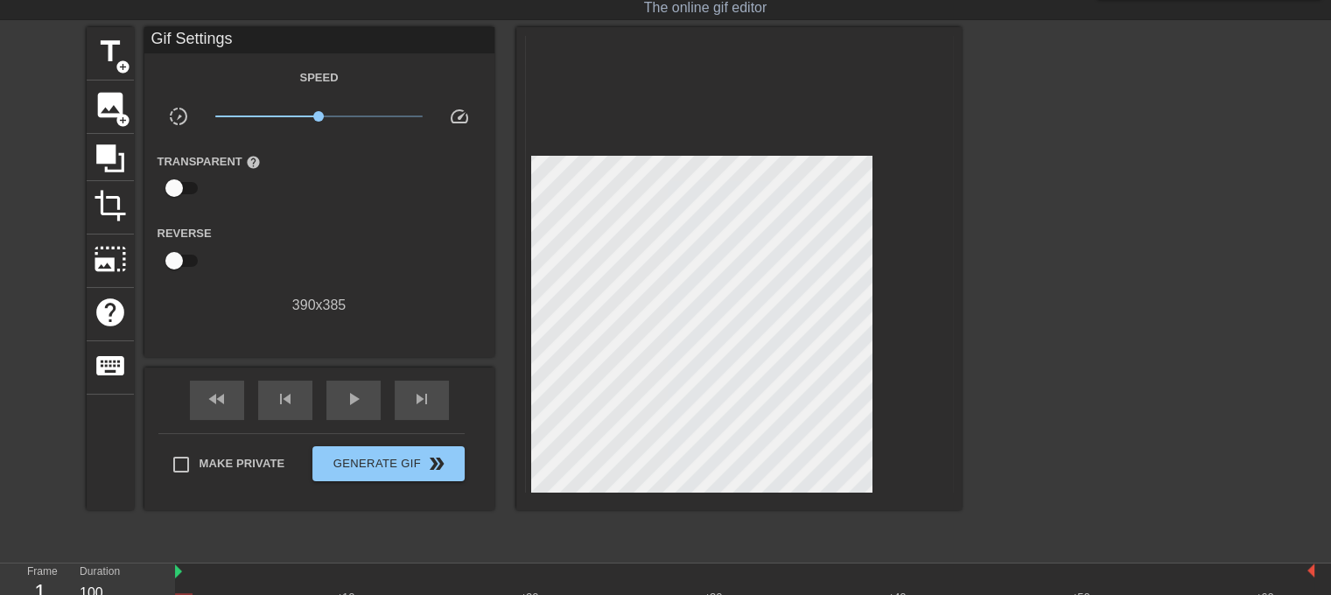
click at [1116, 314] on div at bounding box center [1114, 289] width 262 height 525
click at [977, 303] on div "title add_circle image add_circle crop photo_size_select_large help keyboard Gi…" at bounding box center [665, 289] width 1331 height 525
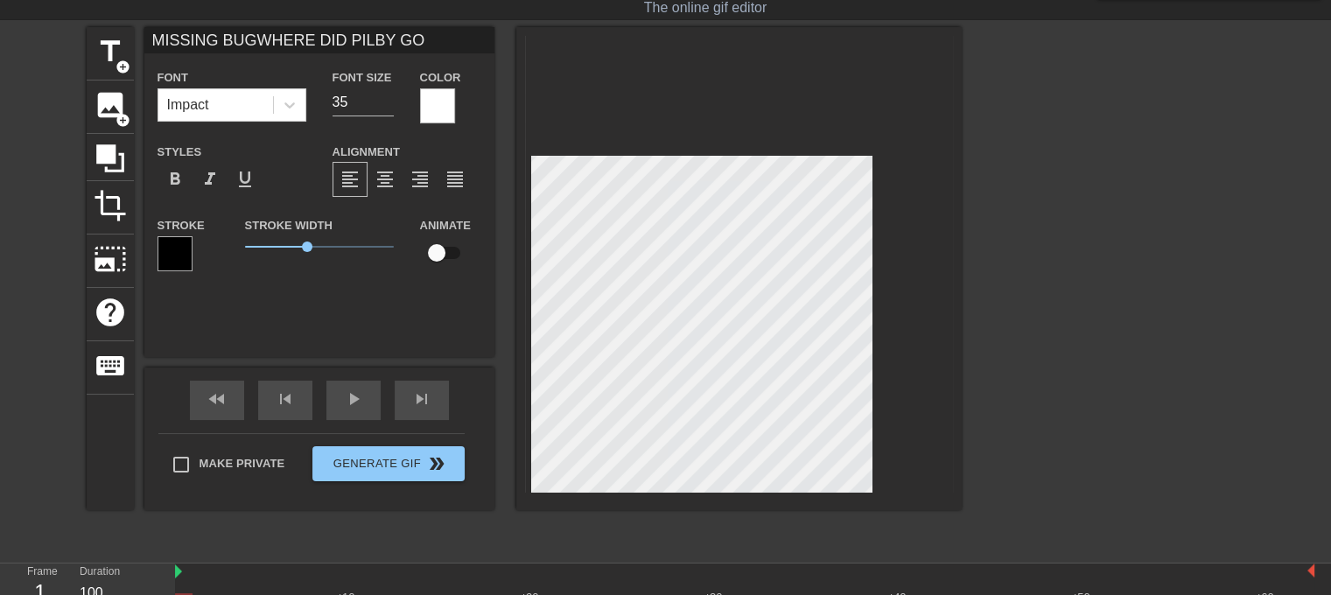
type input "MISSING BUGWHERE DID PILBY GO"
type textarea "MISSING BUG WHERE DID PILBY GO"
type input "MISSING BUGWWHERE DID PILBY GO"
type textarea "MISSING BUG W WHERE DID PILBY GO"
type input "MISSING BUGWHWHERE DID PILBY GO"
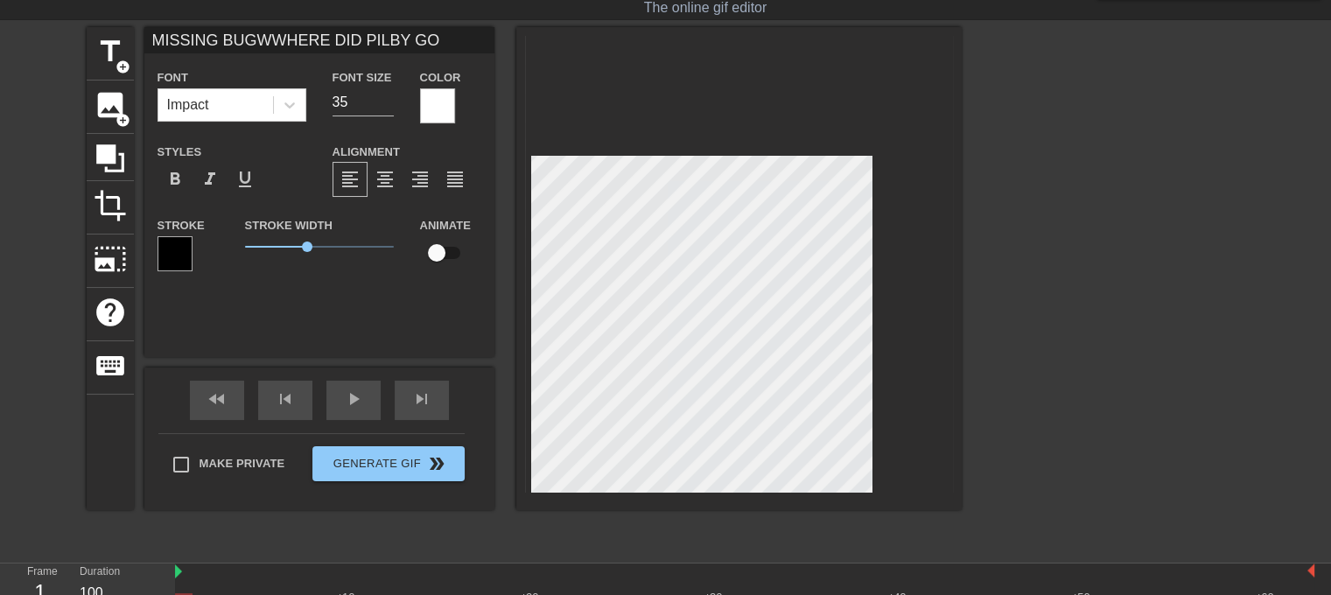
type textarea "MISSING BUG WH WHERE DID PILBY GO"
type input "MISSING BUGWHEWHERE DID PILBY GO"
type textarea "MISSING BUG WHE WHERE DID PILBY GO"
type input "MISSING BUGWHERWHERE DID PILBY GO"
type textarea "MISSING BUG WHER WHERE DID PILBY GO"
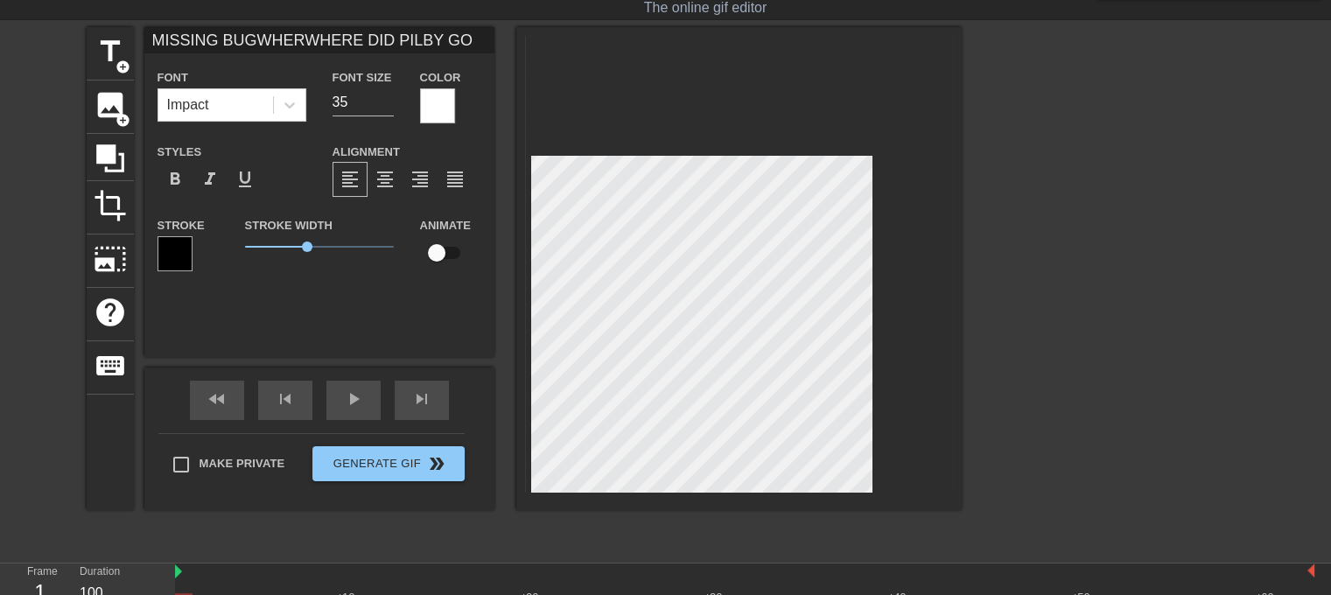
type input "MISSING BUGWHEREWHERE DID PILBY GO"
type textarea "MISSING BUG WHERE WHERE DID PILBY GO"
type input "MISSING BUGWHERE WHERE DID PILBY GO"
type textarea "MISSING BUG WHERE WHERE DID PILBY GO"
type input "MISSING BUGWHERE IWHERE DID PILBY GO"
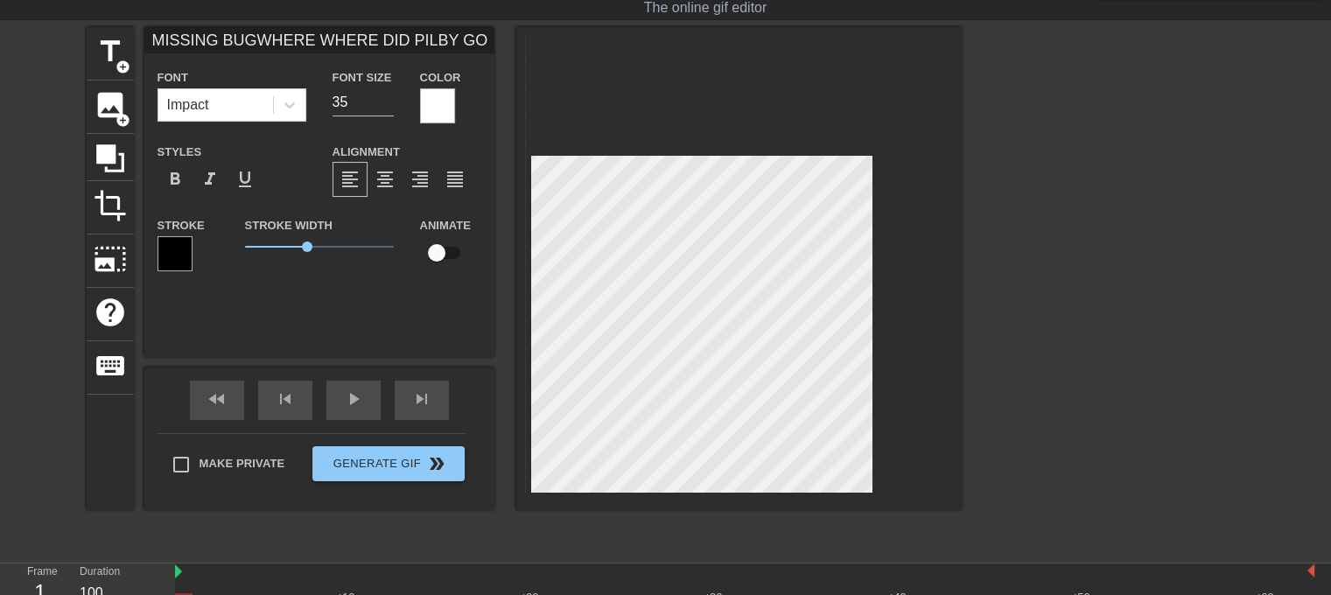
type textarea "MISSING BUG WHERE I WHERE DID PILBY GO"
type input "MISSING BUGWHERE ISWHERE DID PILBY GO"
type textarea "MISSING BUG WHERE IS WHERE DID PILBY GO"
type input "MISSING BUGWHERE IS WHERE DID PILBY GO"
type textarea "MISSING BUG WHERE IS WHERE DID PILBY GO"
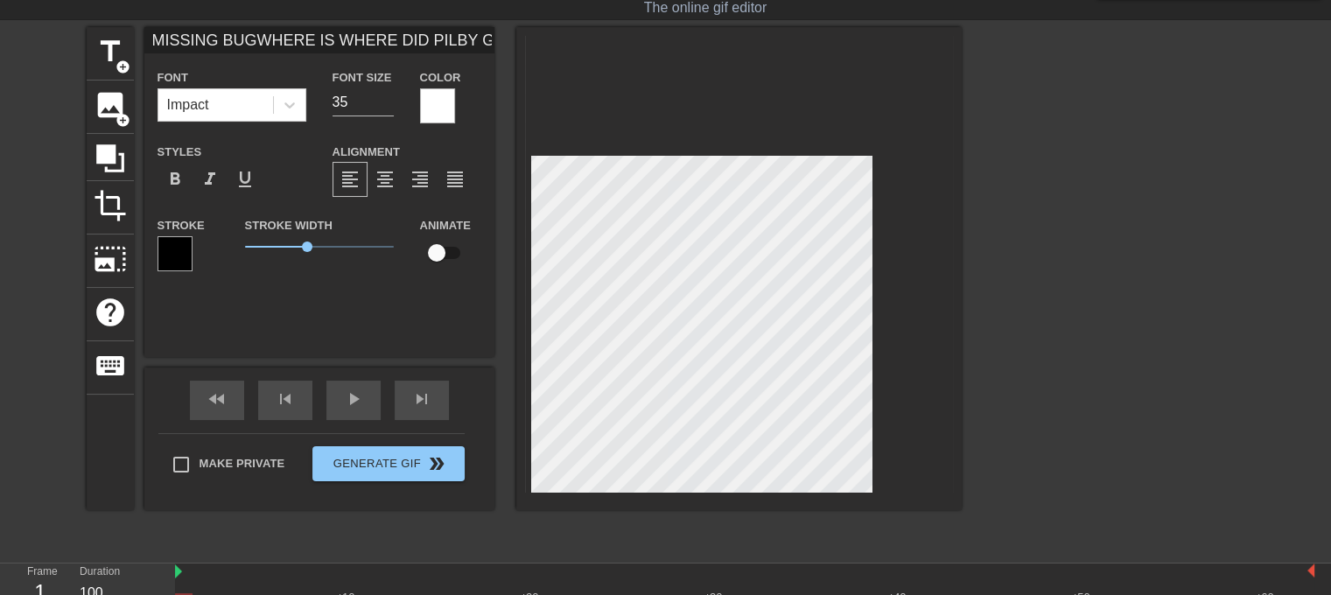
type input "MISSING BUGWHERE IS PWHERE DID PILBY GO"
type textarea "MISSING BUG WHERE IS P WHERE DID PILBY GO"
type input "MISSING BUGWHERE IS PIWHERE DID PILBY GO"
type textarea "MISSING BUG WHERE IS PI WHERE DID PILBY GO"
type input "MISSING BUGWHERE IS PILWHERE DID PILBY GO"
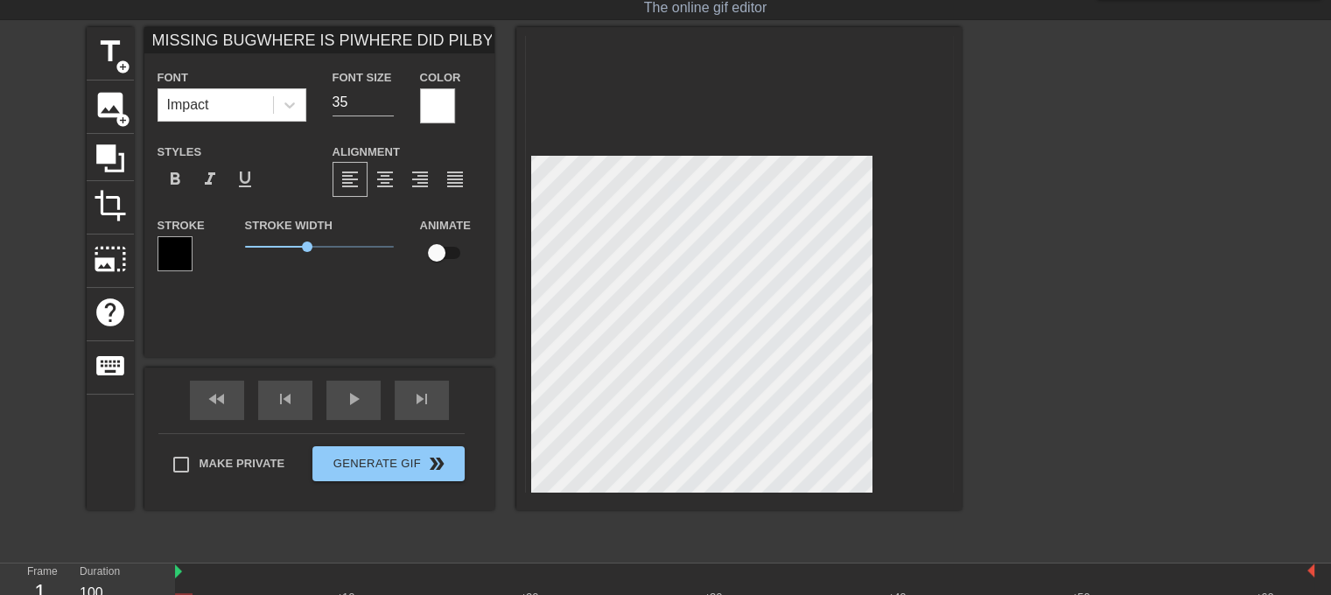
type textarea "MISSING BUG WHERE IS PIL WHERE DID PILBY GO"
type input "MISSING BUGWHERE IS PILBWHERE DID PILBY GO"
type textarea "MISSING BUG WHERE IS PILB WHERE DID PILBY GO"
type input "MISSING BUGWHERE IS PILBYWHERE DID PILBY GO"
type textarea "MISSING BUG WHERE IS PILBY WHERE DID PILBY GO"
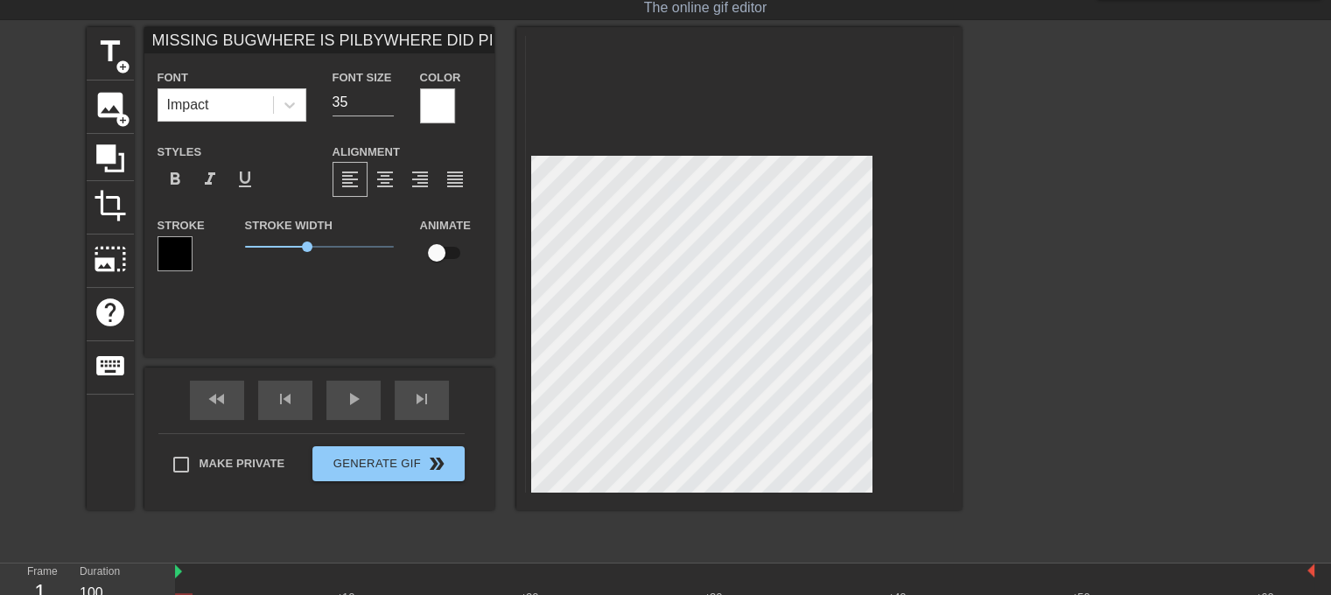
scroll to position [3, 6]
click at [1082, 279] on div at bounding box center [1114, 289] width 262 height 525
type input "MISSING BUGWHERE IS PILBYWHERE DID PILBY GO"
type textarea "MISSING BUG WHERE IS PILBY WHERE DID PILBY GO"
type input "MISSING BUGWHERE IS PILBYWHERE DID PILBY GO"
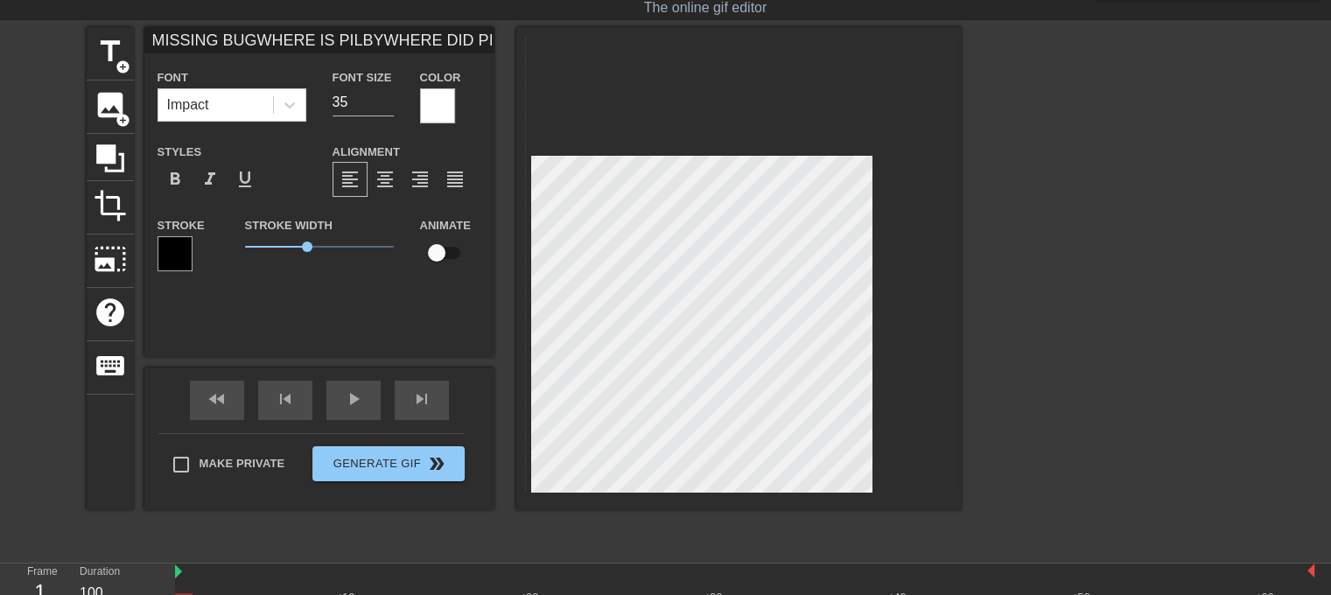
type textarea "MISSING BUG WHERE IS PILBY WHERE DID PILBY GO"
type input "MISSING BUGWHERE IS PILBYWHERE DID PILBY GO"
type textarea "MISSING BUG WHERE IS PILBY WHERE DID PILBY GO"
type input "MISSING BUGWHERE IS PILBYWHERE DID PILBY GO"
type textarea "MISSING BUG WHERE IS PILBY WHERE DID PILBY GO"
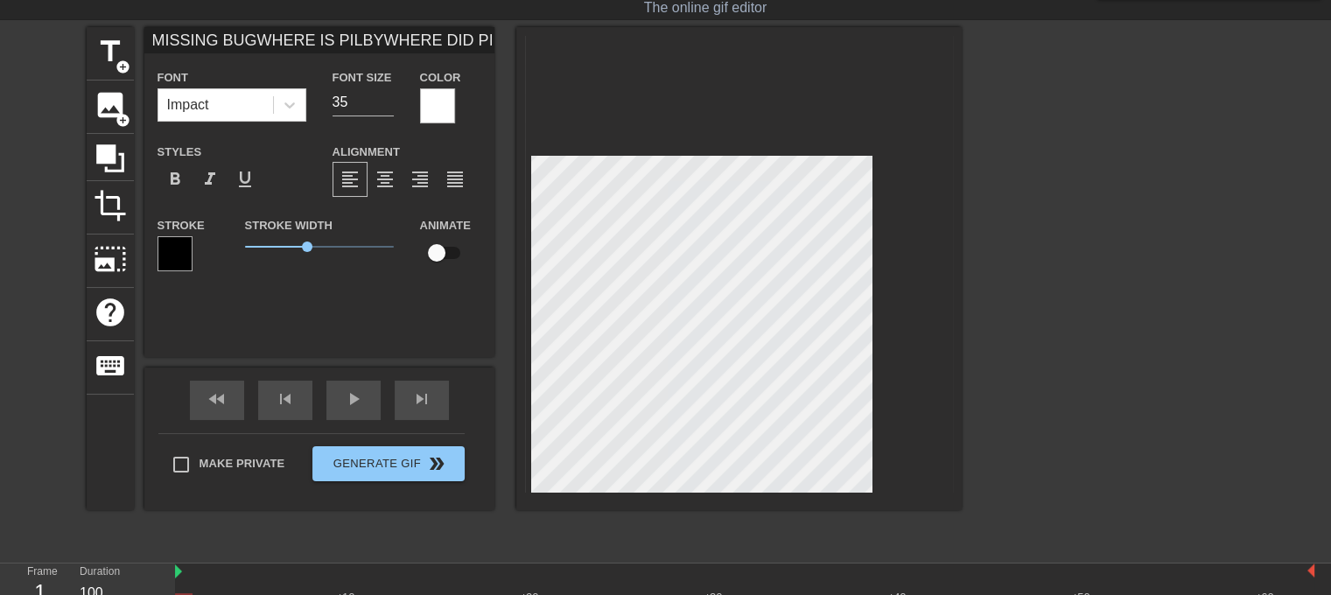
type input "MISSING BUGWHERE IS PILBYWHERE DID PILBY GO"
type textarea "MISSING BUG WHERE IS PILBY WHERE DID PILBY GO"
type input "MISSING BUGWHERE IS PILBYWHERE DID PILBY GO"
type textarea "MISSING BUG WHERE IS PILBY WHERE DID PILBY GO"
type input "MISSING BUGWHERE IS PILBYWHERE DID PILBY GO"
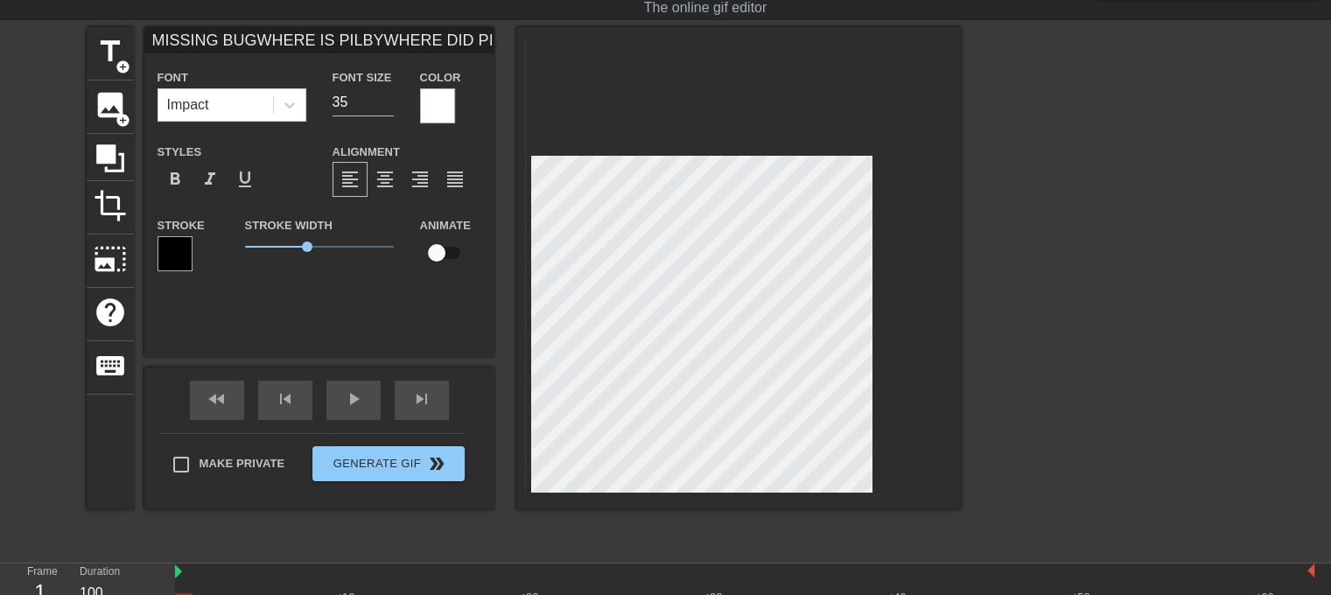
scroll to position [11, 1]
type textarea "MISSING BUG WHERE IS PILBY WHERE DID PILBY GO"
click at [1123, 302] on div at bounding box center [1114, 289] width 262 height 525
type input "MISSING BUGWHERE IS PILBYWHERE DID PILBY GO"
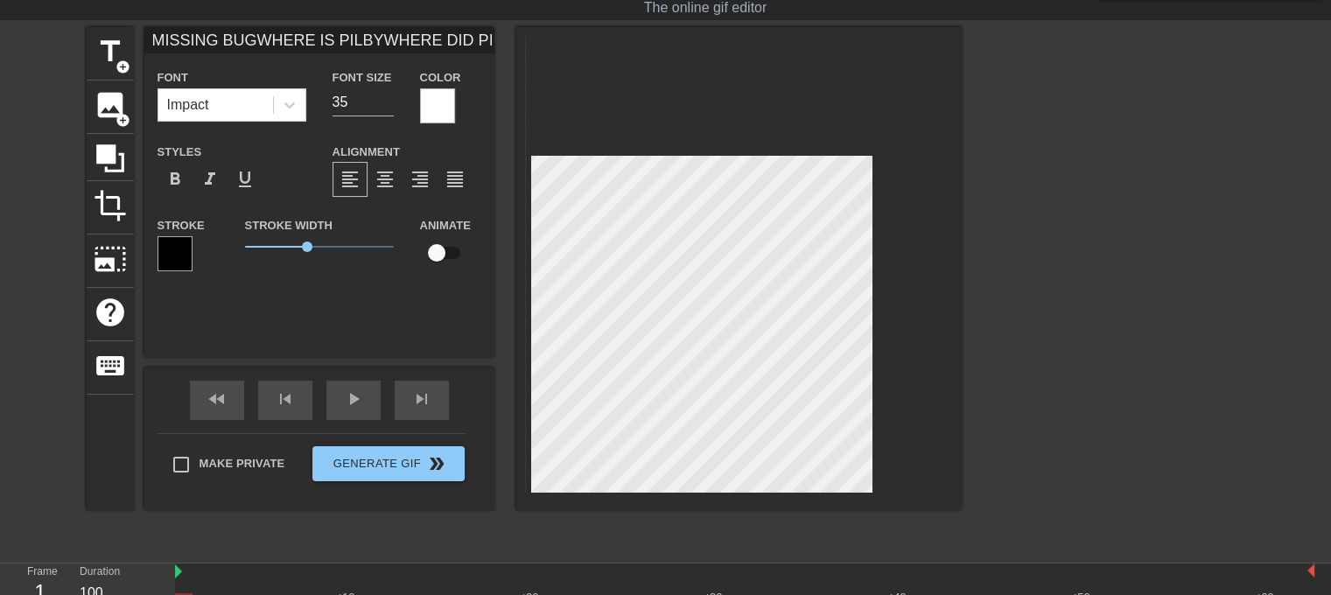
type textarea "MISSING BUG WHERE IS PILBY WHERE DID PILBY GO"
type input "MISSING BUGWHERE IS PILBYWHERE DID PILBY GO"
type textarea "MISSING BUG WHERE IS PILBY WHERE DID PILBY GO"
type input "MISSING BUGWHERE IS PILBYWHERE DID PILBY GO"
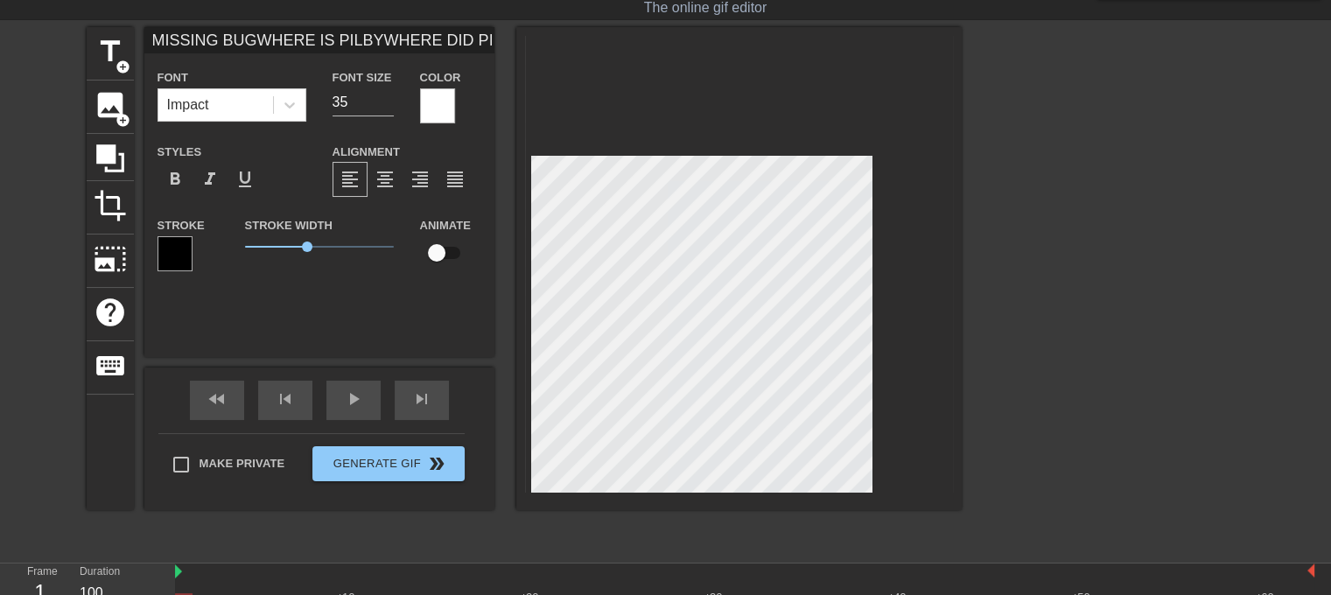
type textarea "MISSING BUG WHERE IS PILBY WHERE DID PILBY GO"
type input "MISSING BUGWHERE IS PILBYWHERE DID PILBY GO"
type textarea "MISSING BUG WHERE IS PILBY WHERE DID PILBY GO"
click at [1046, 320] on div at bounding box center [1114, 289] width 262 height 525
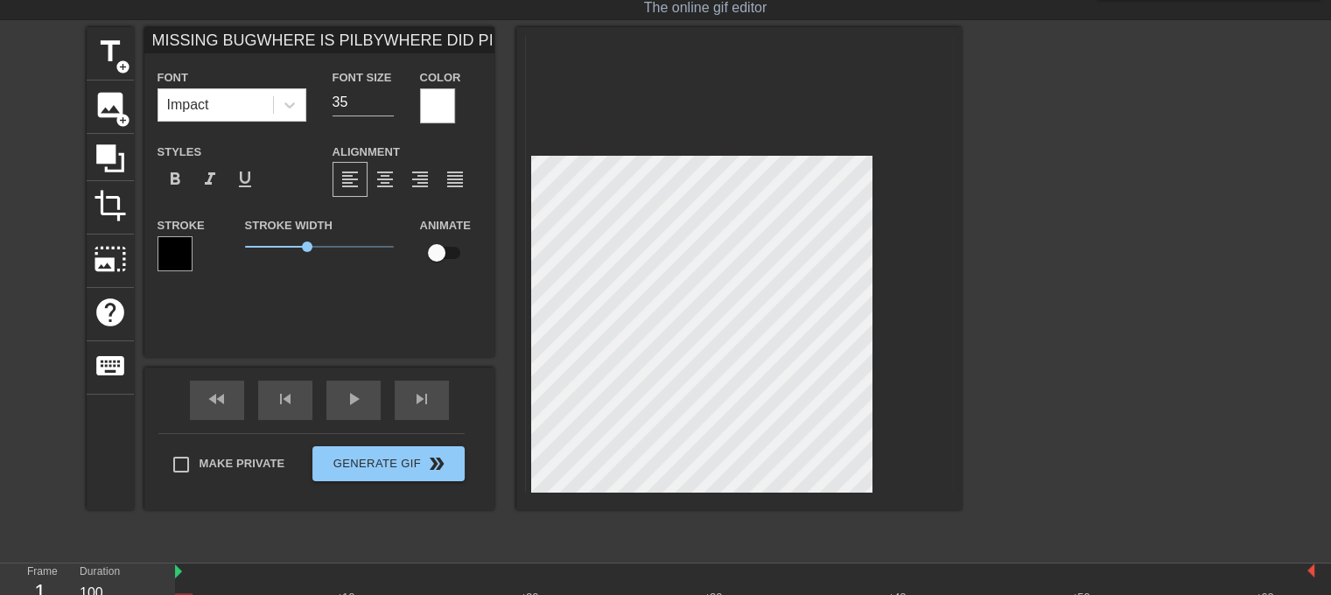
type input "MISSING BUGWHERE IS PILBYWHERE DID PILBY GO"
type textarea "MISSING BUG WHERE IS PILBY WHERE DID PILBY GO"
type input "MISSING BUGWHERE IS PILBYWHERE DID PILBY GO"
type textarea "MISSING BUG WHERE IS PILBY WHERE DID PILBY GO"
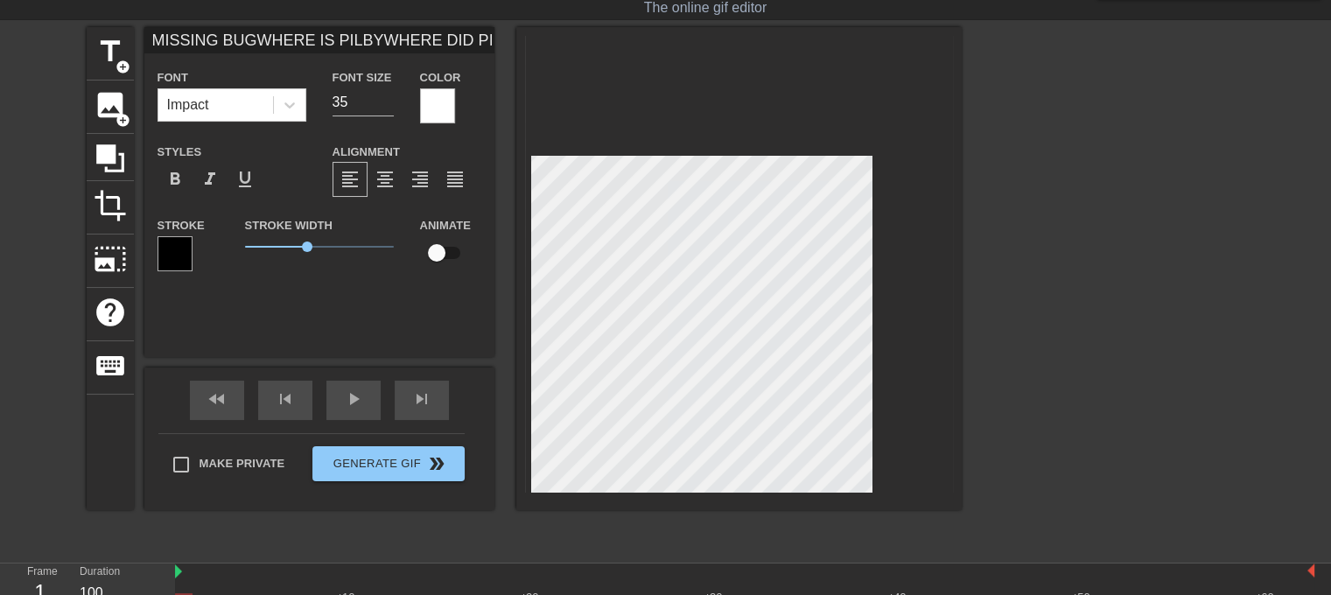
type input "MISSING BUG WHERE IS PILBYWHERE DID PILBY GO"
type textarea "MISSING BUG WHERE IS PILBY WHERE DID PILBY GO"
type input "MISSING BUG WHERE IS PILBYWHERE DID PILBY GO"
type textarea "MISSING BUG WHERE IS PILBY WHERE DID PILBY GO"
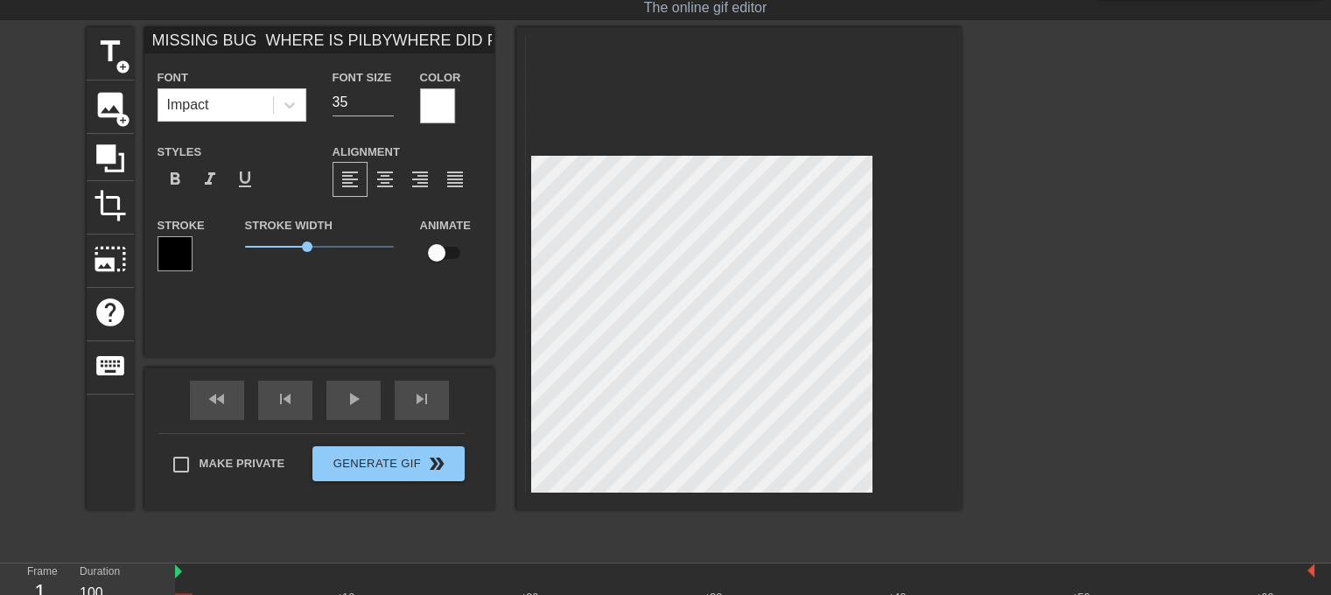
type input "MISSING BUG WHERE IS PILBYWHERE DID PILBY GO"
type textarea "MISSING BUG WHERE IS PILBY WHERE DID PILBY GO"
type input "MISSING BUG WHERE IS PILBYWHERE DID PILBY GO"
type textarea "MISSING BUG WHERE IS PILBY WHERE DID PILBY GO"
type input "MISSING BUG WHERE IS PILBYWHERE DID PILBY GO"
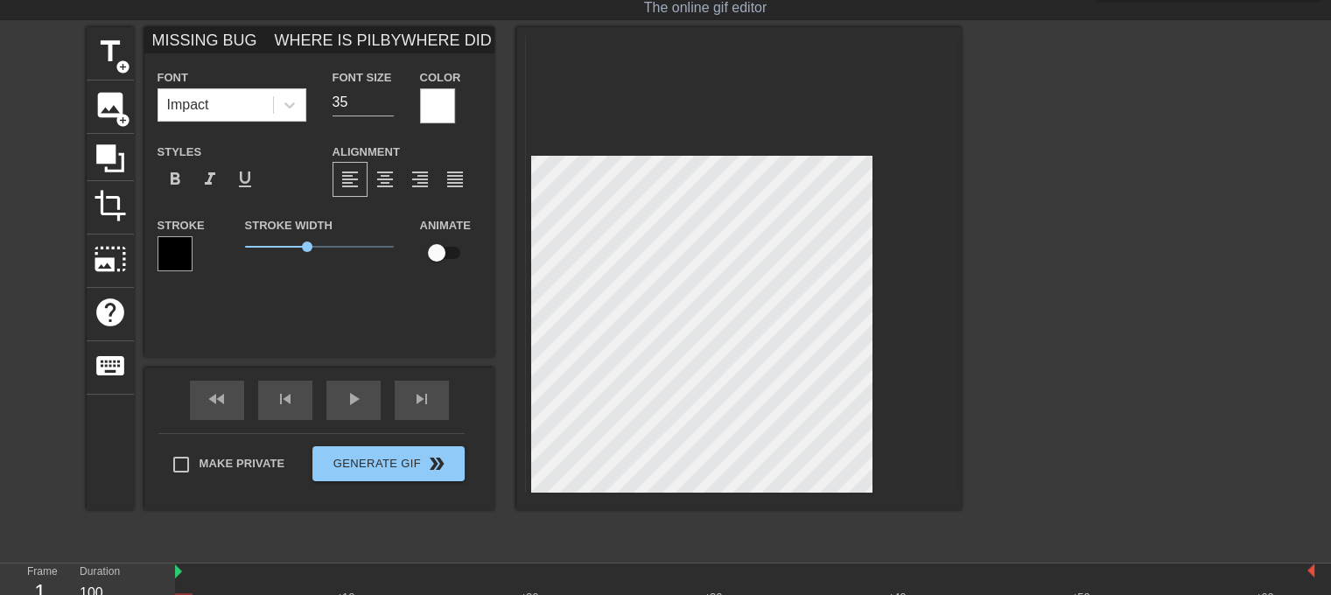
type textarea "MISSING BUG WHERE IS PILBY WHERE DID PILBY GO"
type input "MISSING BUG WHERE IS PILBYWHERE DID PILBY GO"
type textarea "MISSING BUG WHERE IS PILBY WHERE DID PILBY GO"
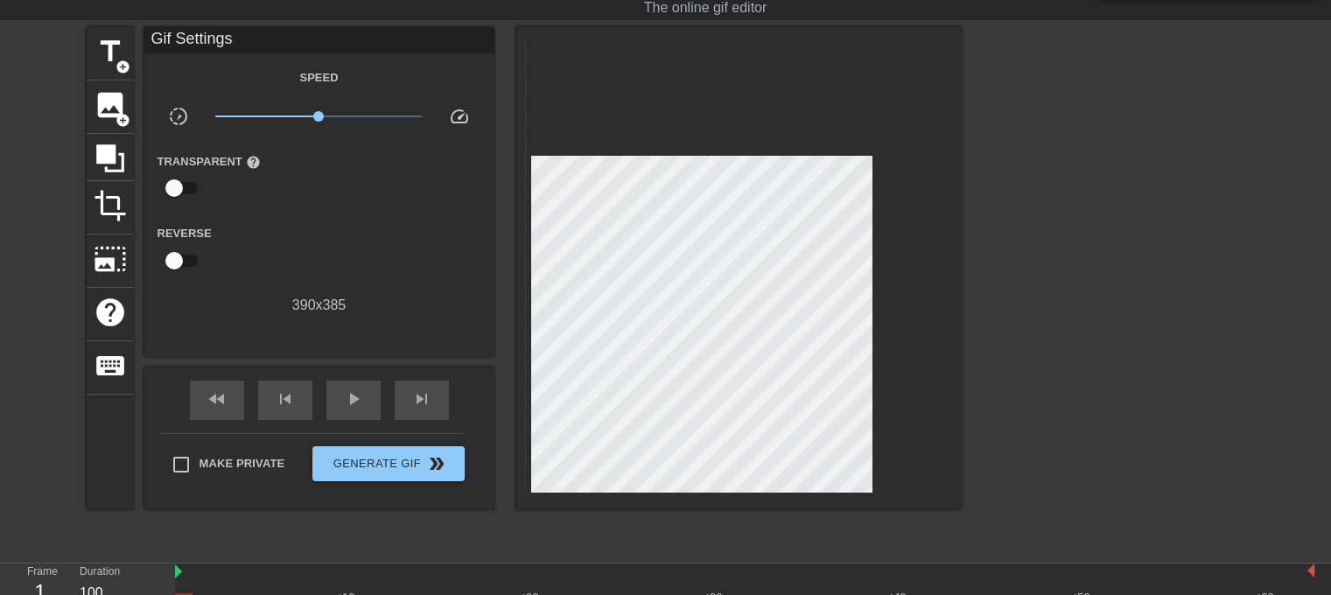
click at [1056, 407] on div at bounding box center [1114, 289] width 262 height 525
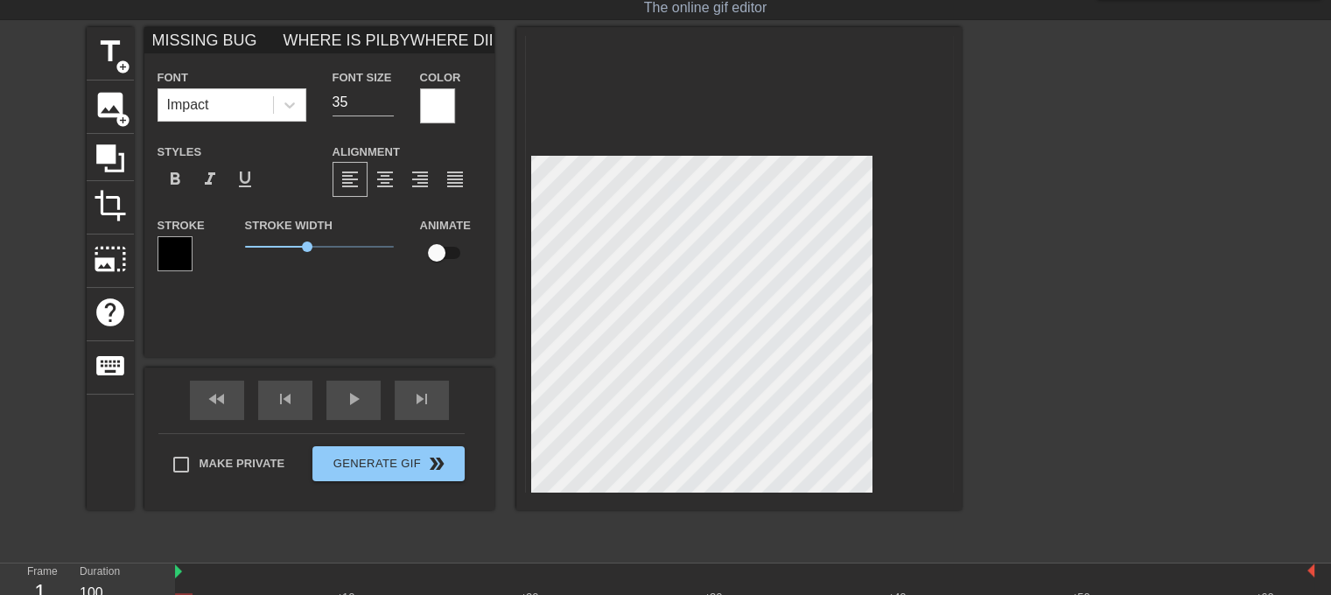
click at [1074, 393] on div at bounding box center [1114, 289] width 262 height 525
type input "MISSING BUG WHERE IS PILBYWHERE DID PILBY GO"
type textarea "MISSING BUG WHERE IS PILBY WHERE DID PILBY GO"
type input "MISSING BUG WHERE IS PILBYWHERE DID PILBY GOA"
type textarea "MISSING BUG WHERE IS PILBY WHERE DID PILBY GO A"
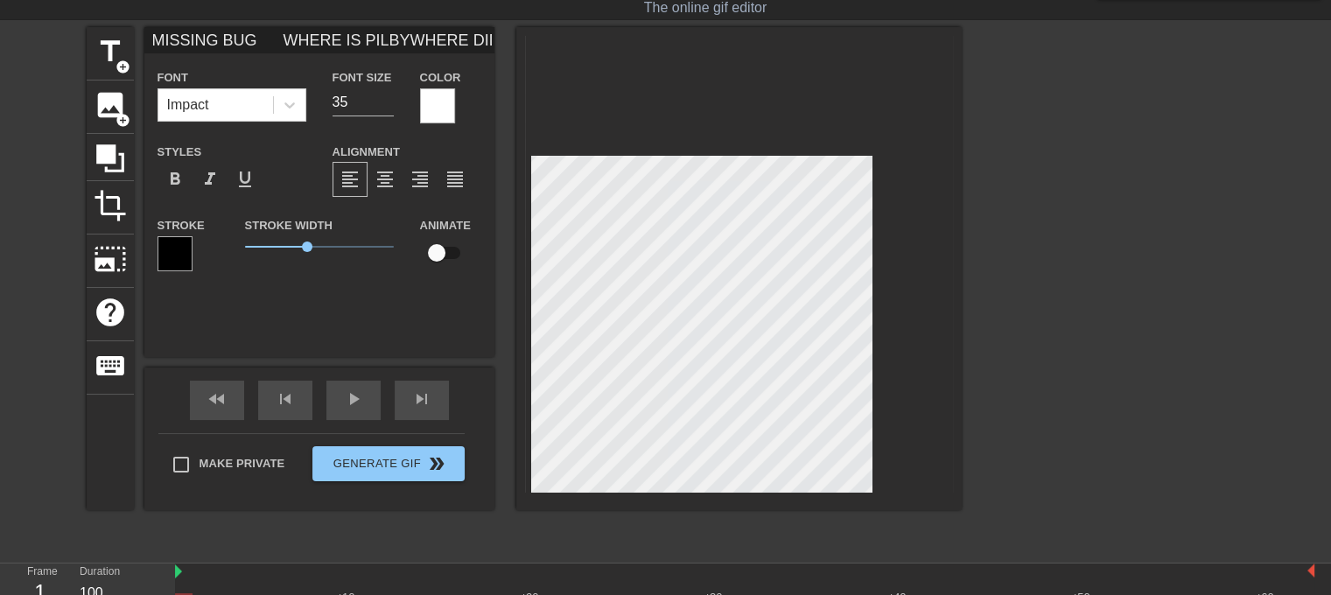
type input "MISSING BUG WHERE IS PILBYWHERE DID PILBY GOAU"
type textarea "MISSING BUG WHERE IS PILBY WHERE DID PILBY GO AU"
type input "MISSING BUG WHERE IS PILBYWHERE DID PILBY GOAUU"
type textarea "MISSING BUG WHERE IS PILBY WHERE DID PILBY GO AUU"
type input "MISSING BUG WHERE IS PILBYWHERE DID PILBY GOAUUU"
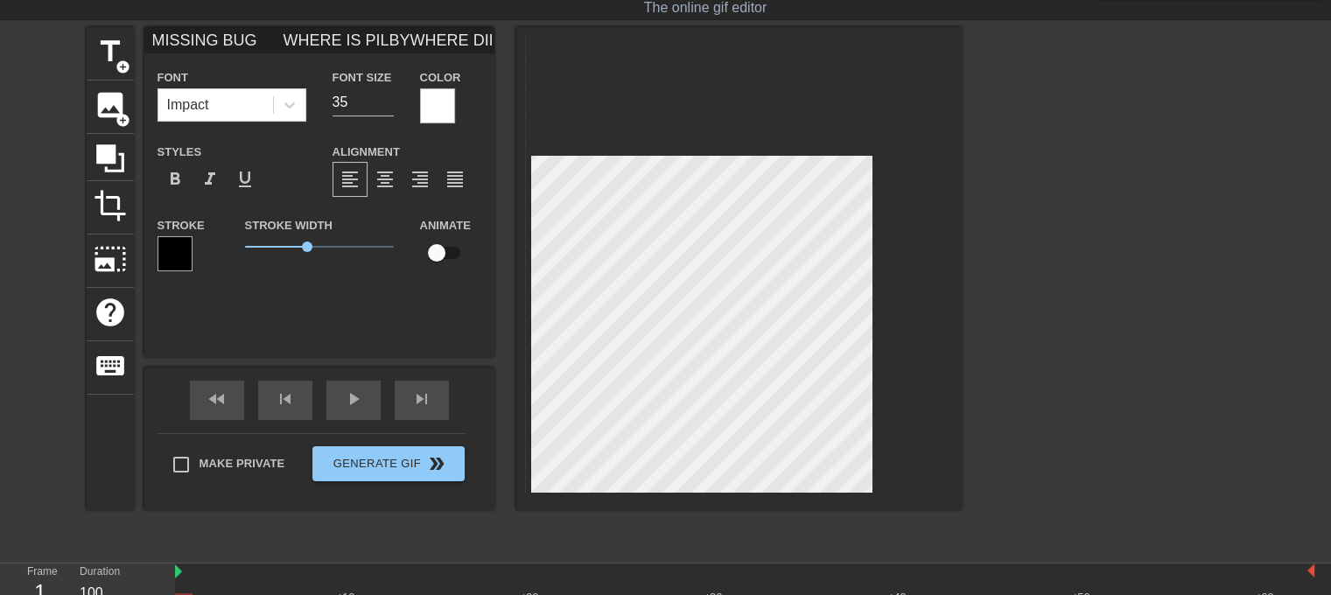
type textarea "MISSING BUG WHERE IS PILBY WHERE DID PILBY GO AUUU"
type input "MISSING BUG WHERE IS PILBYWHERE DID PILBY GOAUUUU"
type textarea "MISSING BUG WHERE IS PILBY WHERE DID PILBY GO AUUUU"
type input "MISSING BUG WHERE IS PILBYWHERE DID PILBY GOAUUUUU"
type textarea "MISSING BUG WHERE IS PILBY WHERE DID PILBY GO AUUUUU"
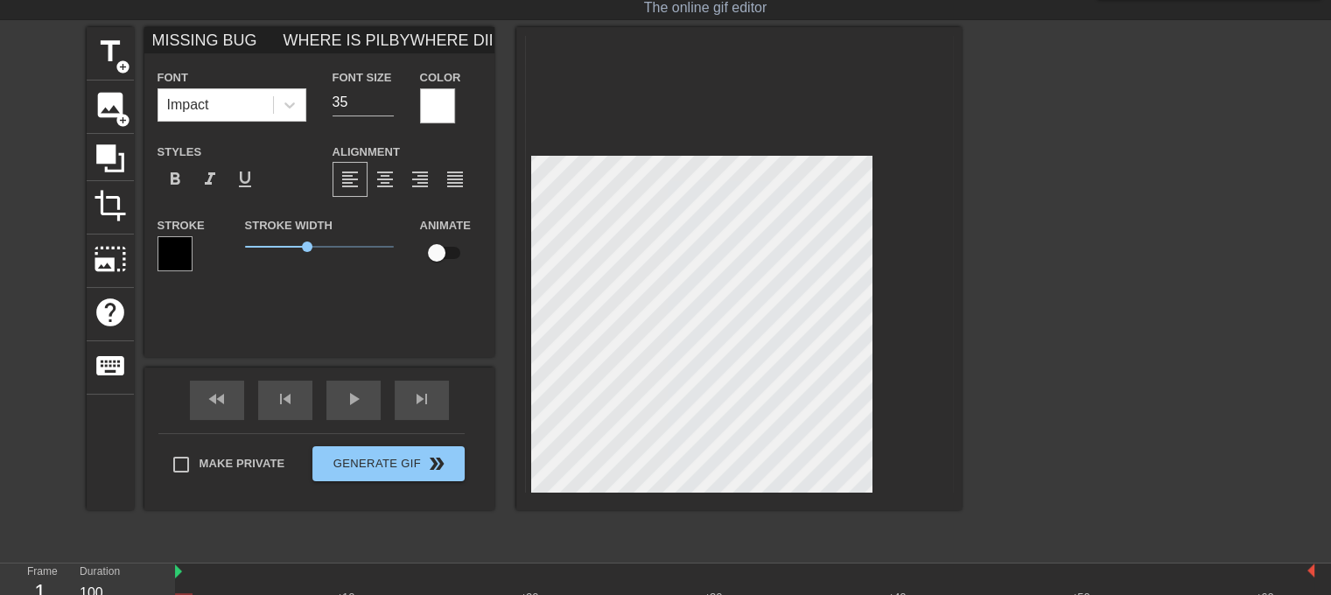
type input "MISSING BUG WHERE IS PILBYWHERE DID PILBY GOAUUUUUU"
type textarea "MISSING BUG WHERE IS PILBY WHERE DID PILBY GO AUUUUUU"
type input "MISSING BUG WHERE IS PILBYWHERE DID PILBY GOAUUUUUUU"
type textarea "MISSING BUG WHERE IS PILBY WHERE DID PILBY GO AUUUUUUU"
type input "MISSING BUG WHERE IS PILBYWHERE DID PILBY GOAUUUUUUUG"
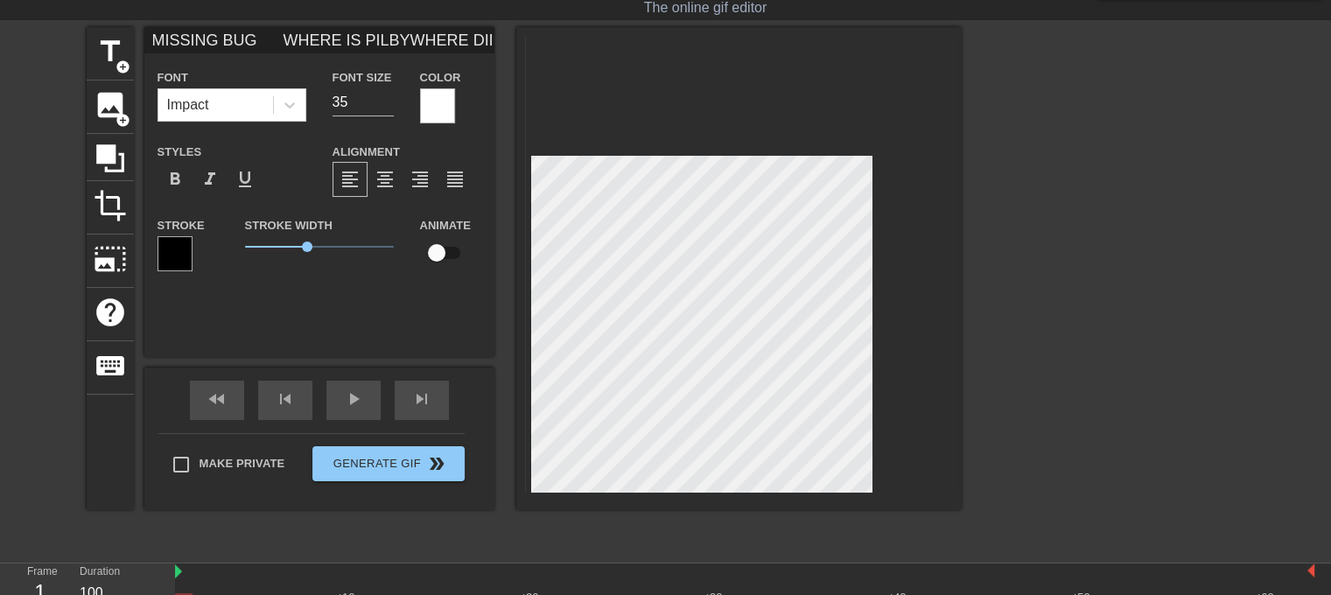
type textarea "MISSING BUG WHERE IS PILBY WHERE DID PILBY GO AUUUUUUUG"
type input "MISSING BUG WHERE IS PILBYWHERE DID PILBY GOAUUUUUUUGH"
type textarea "MISSING BUG WHERE IS PILBY WHERE DID PILBY GO AUUUUUUUGH"
type input "MISSING BUG WHERE IS PILBYWHERE DID PILBY GOAUUUUUUUG"
type textarea "MISSING BUG WHERE IS PILBY WHERE DID PILBY GO AUUUUUUUG"
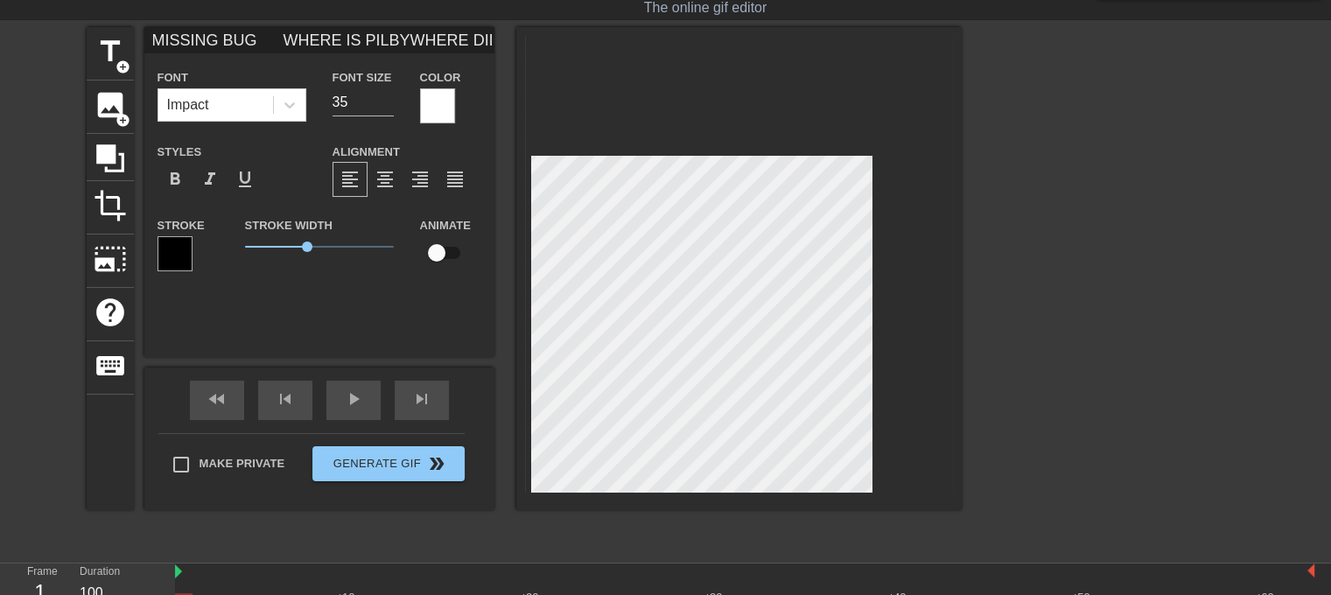
type input "MISSING BUG WHERE IS PILBYWHERE DID PILBY GOAUUUUUUU"
type textarea "MISSING BUG WHERE IS PILBY WHERE DID PILBY GO AUUUUUUU"
type input "MISSING BUG WHERE IS PILBYWHERE DID PILBY GOAUUUUUU"
type textarea "MISSING BUG WHERE IS PILBY WHERE DID PILBY GO AUUUUUU"
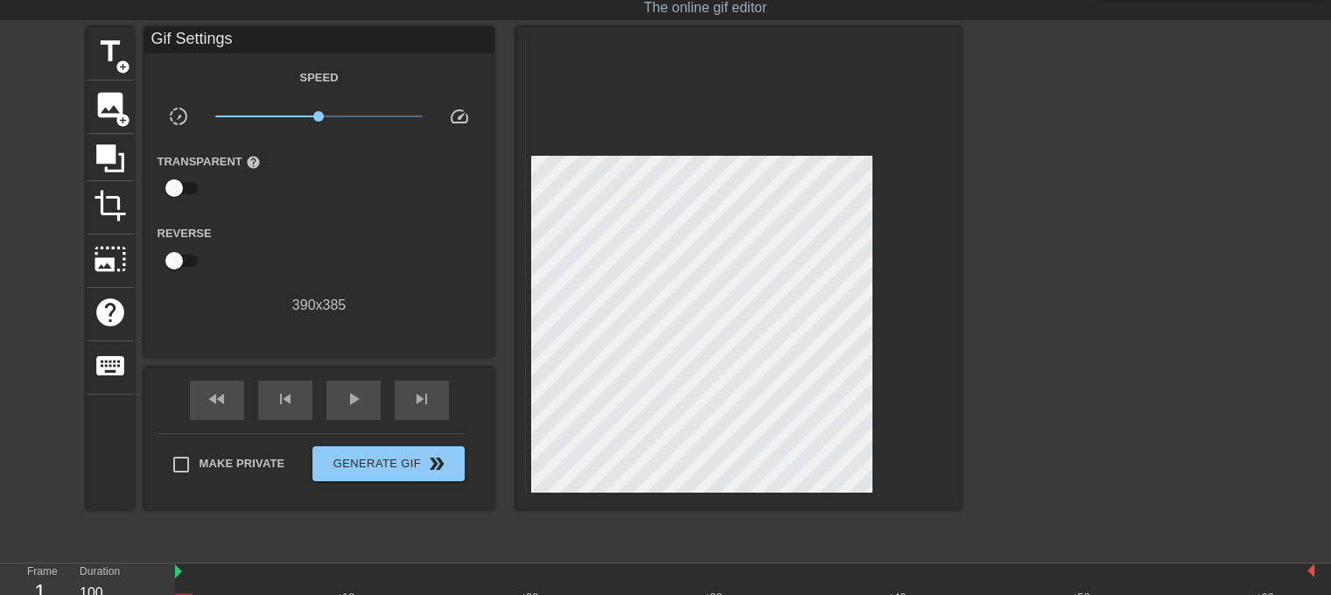
click at [1014, 423] on div at bounding box center [1114, 289] width 262 height 525
click at [1043, 325] on div at bounding box center [1114, 289] width 262 height 525
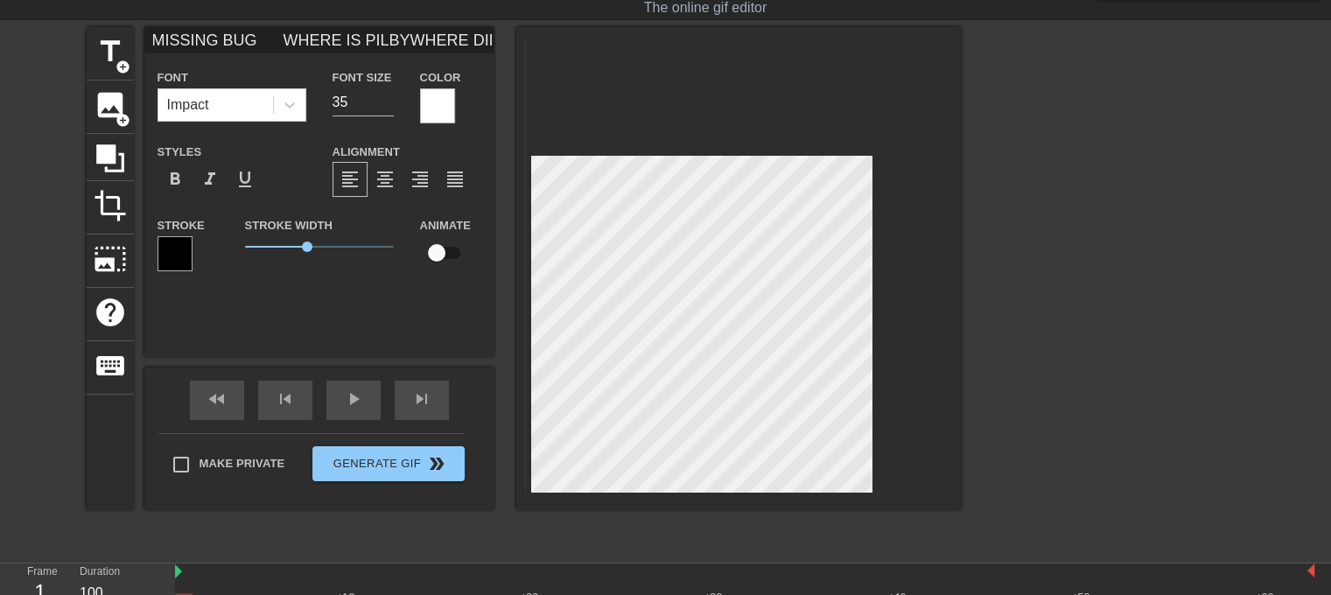
scroll to position [11, 1]
click at [1116, 402] on div at bounding box center [1114, 289] width 262 height 525
click at [297, 243] on span "1.7" at bounding box center [319, 246] width 149 height 21
click at [300, 309] on div "MISSING BUG WHERE IS PILBYWHERE DID PILBY GO Font Impact Font Size 35 Color Sty…" at bounding box center [319, 192] width 350 height 330
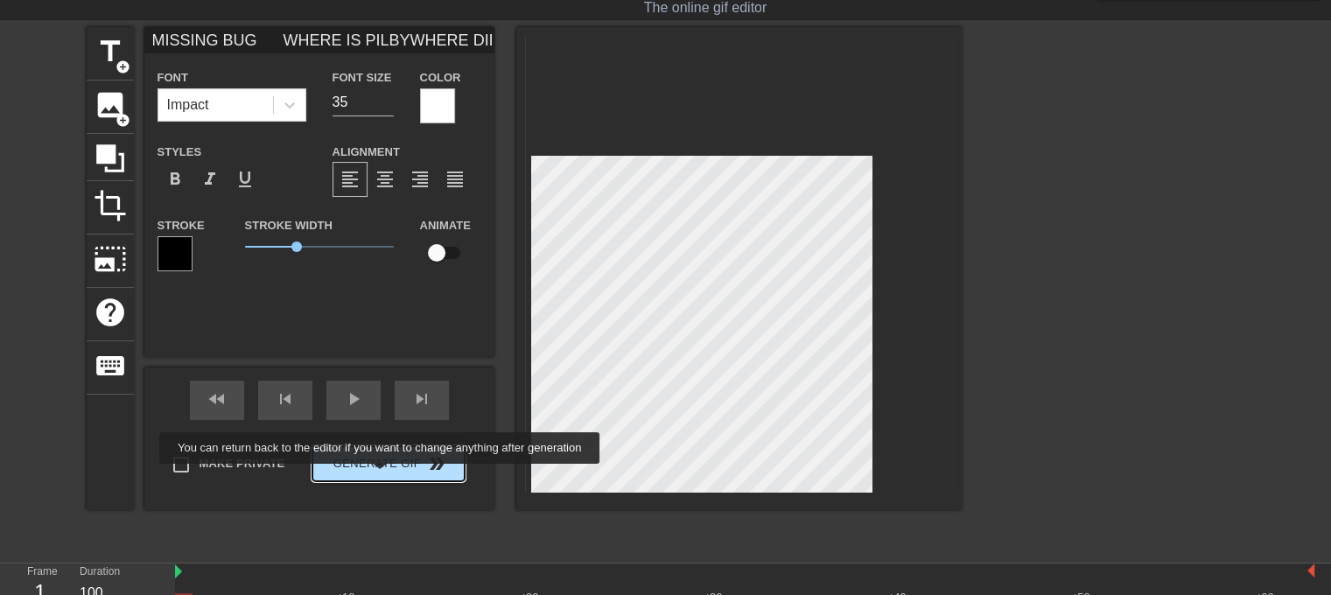
click at [381, 476] on button "Generate Gif double_arrow" at bounding box center [387, 463] width 151 height 35
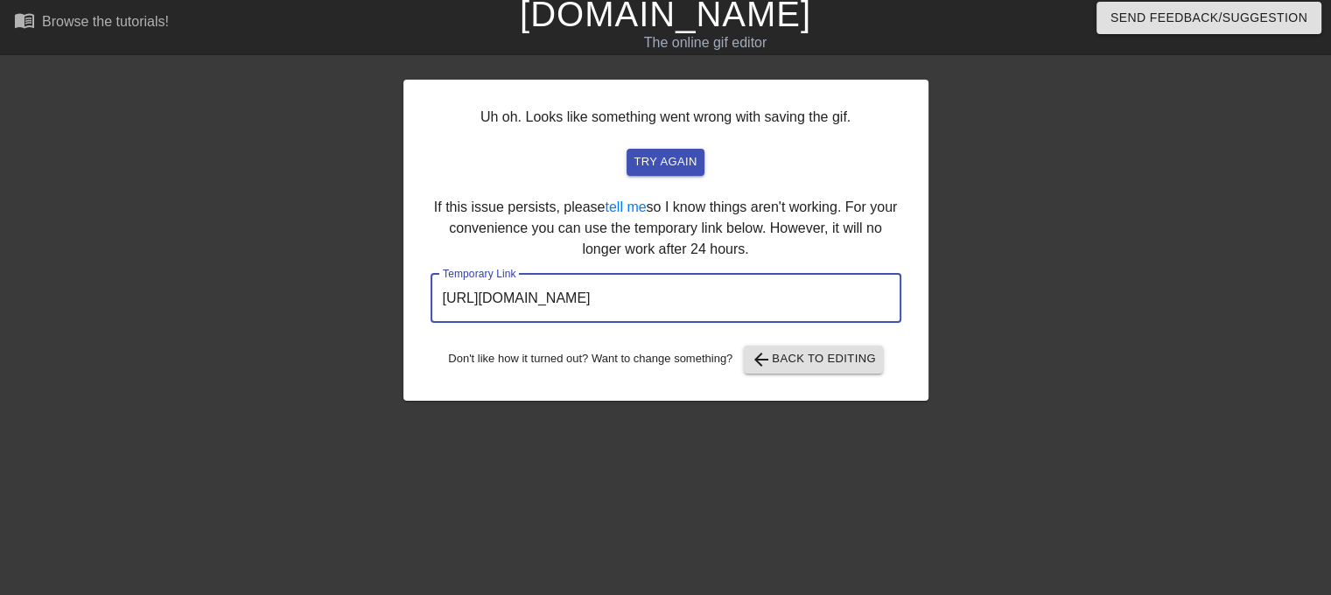
drag, startPoint x: 832, startPoint y: 286, endPoint x: 385, endPoint y: 342, distance: 450.6
click at [385, 342] on div "Uh oh. Looks like something went wrong with saving the gif. try again If this i…" at bounding box center [665, 324] width 1331 height 525
